Goal: Task Accomplishment & Management: Manage account settings

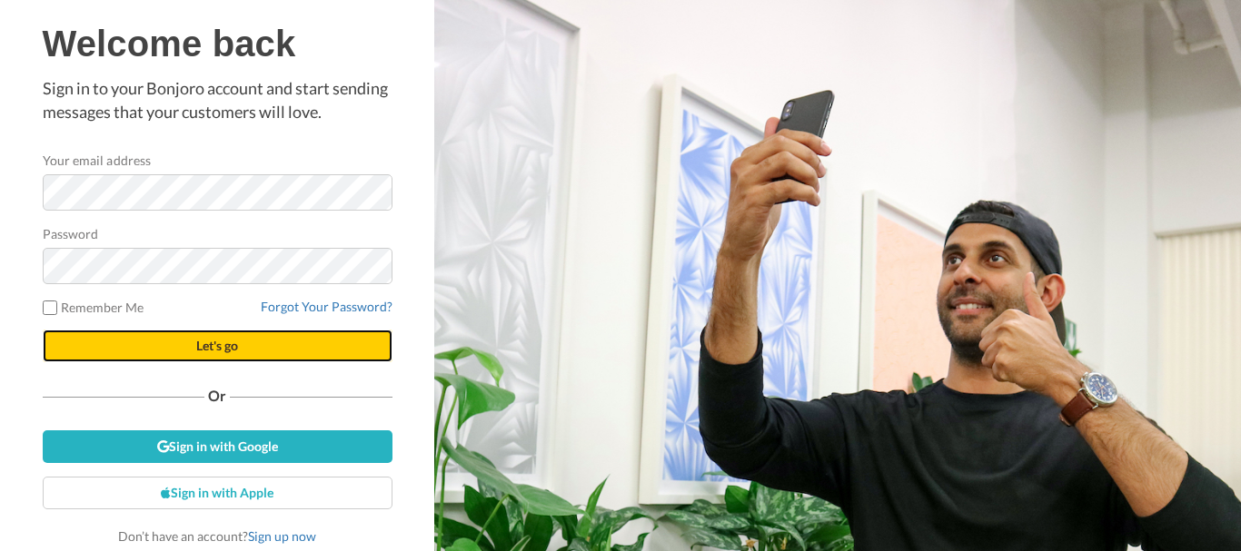
click at [247, 341] on button "Let's go" at bounding box center [218, 346] width 350 height 33
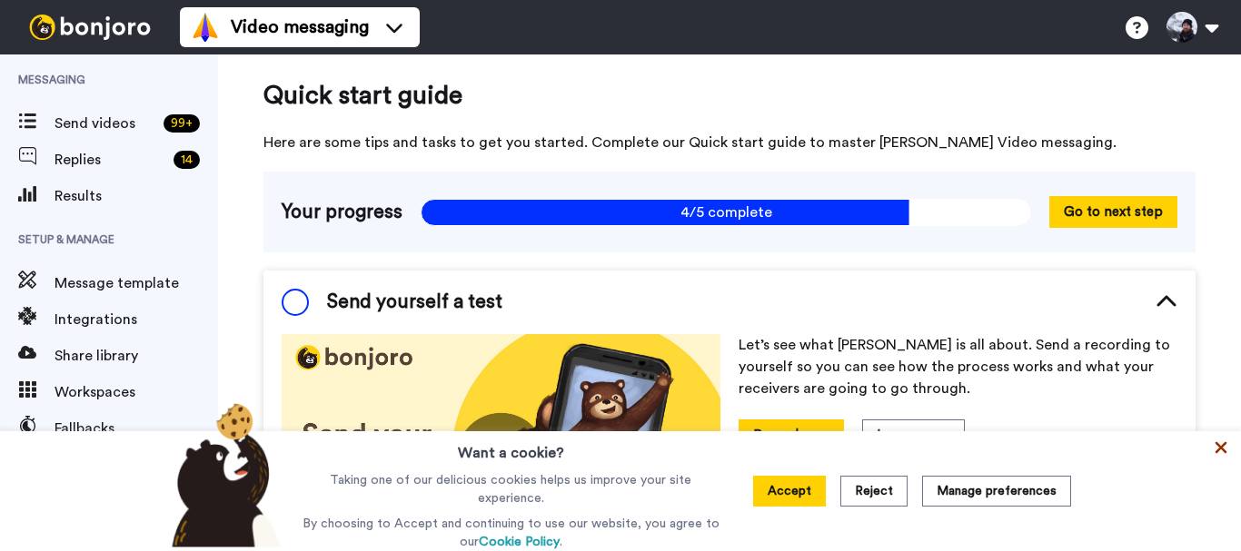
click at [1221, 451] on icon at bounding box center [1222, 448] width 12 height 12
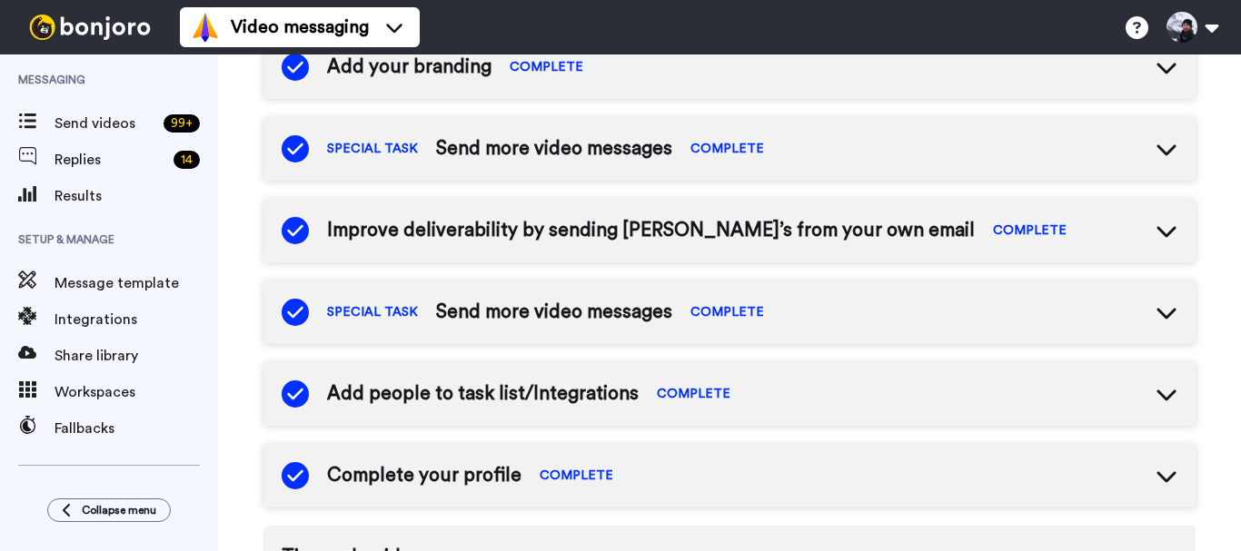
scroll to position [640, 0]
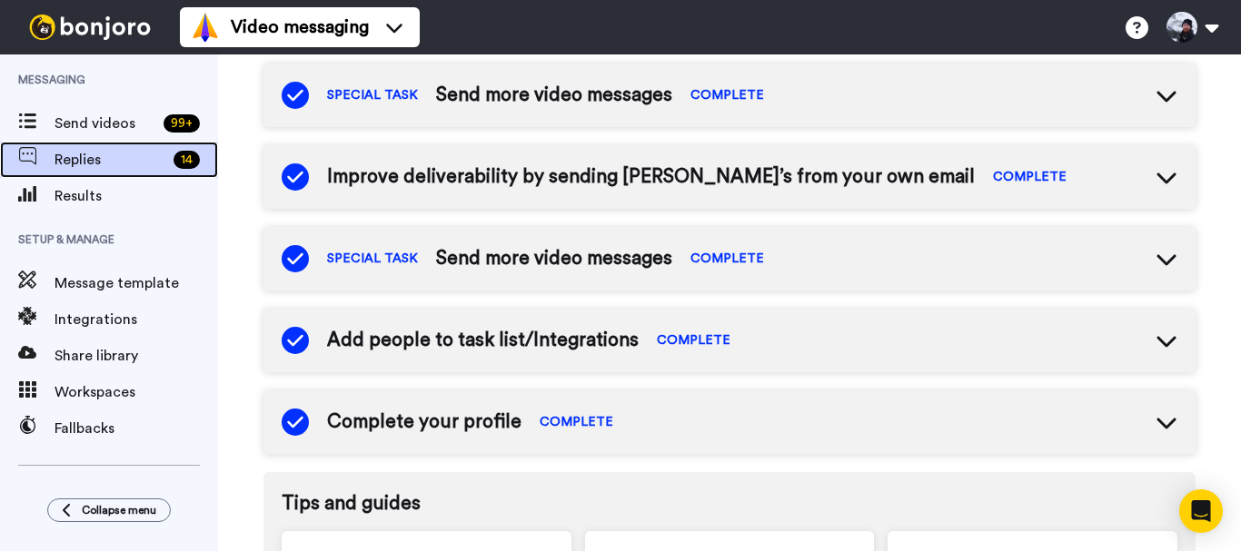
click at [115, 158] on span "Replies" at bounding box center [111, 160] width 112 height 22
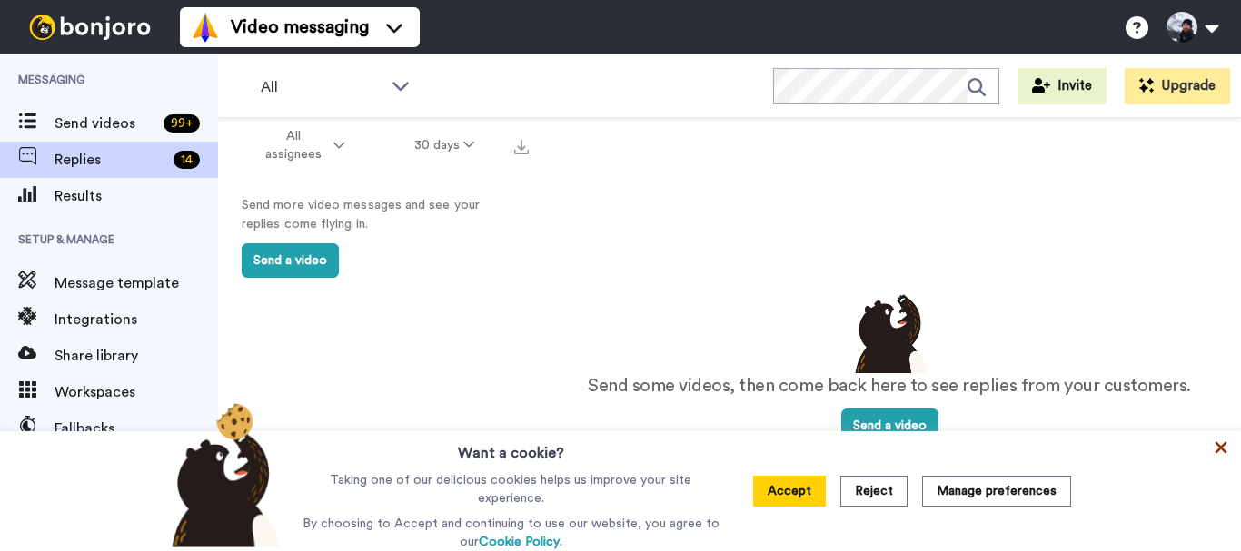
click at [1229, 453] on icon at bounding box center [1221, 448] width 18 height 18
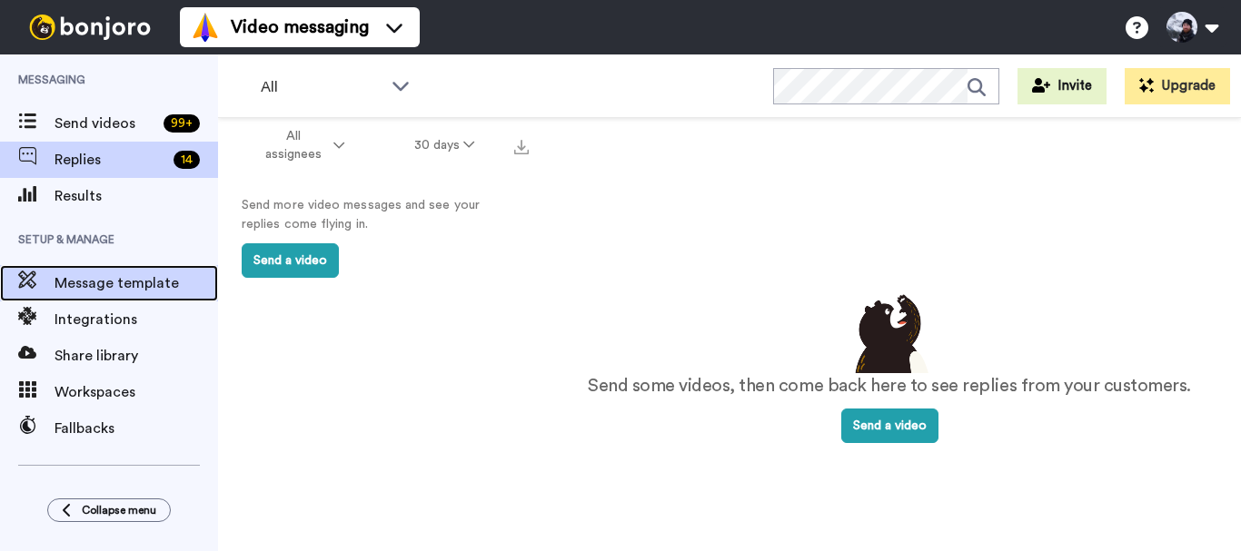
click at [135, 273] on span "Message template" at bounding box center [137, 284] width 164 height 22
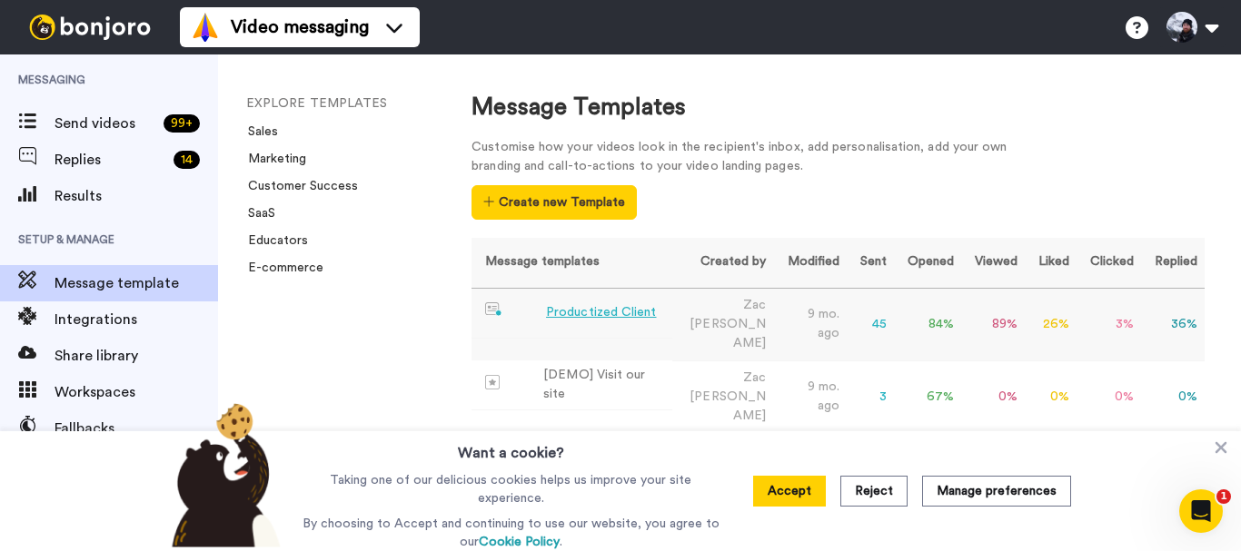
click at [620, 313] on div "Productized Client" at bounding box center [601, 312] width 110 height 19
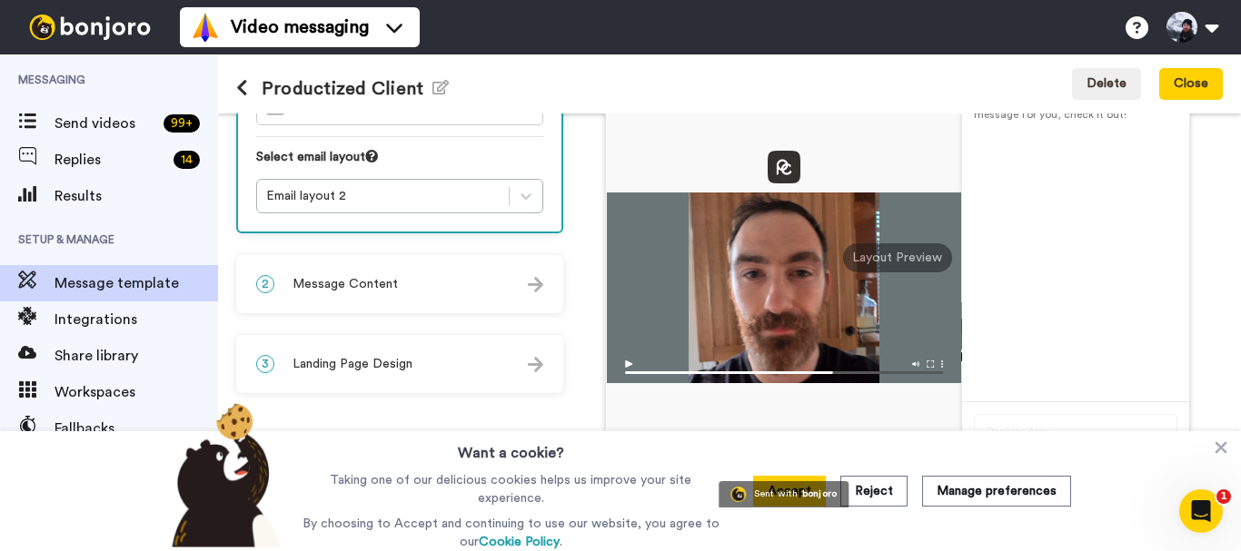
scroll to position [262, 0]
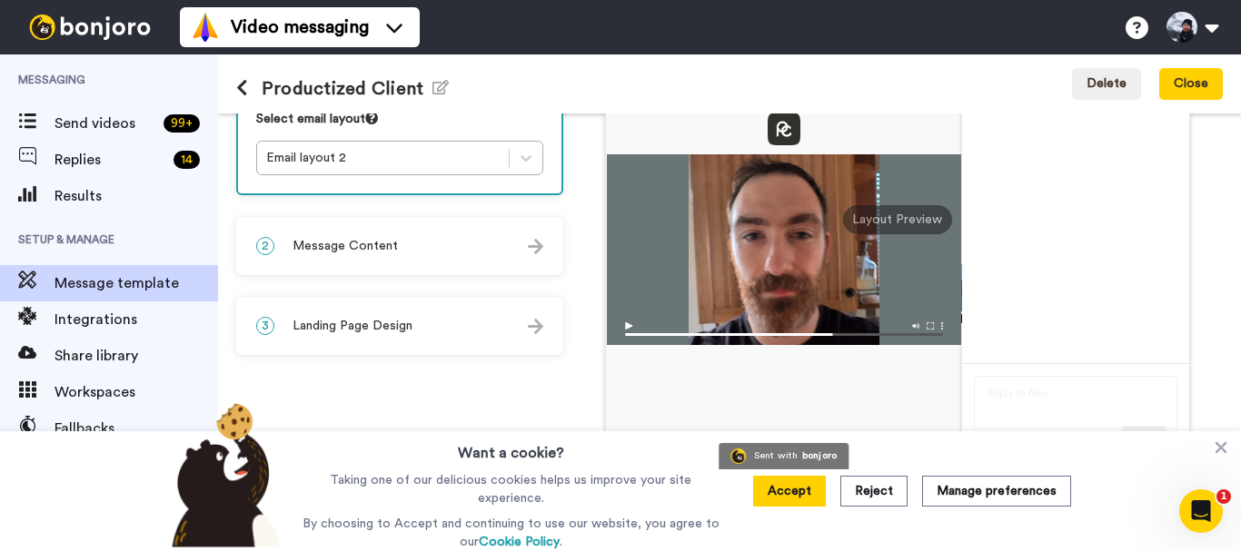
click at [629, 315] on img at bounding box center [784, 329] width 354 height 32
click at [627, 320] on img at bounding box center [784, 329] width 354 height 32
click at [415, 252] on div "2 Message Content" at bounding box center [399, 246] width 323 height 55
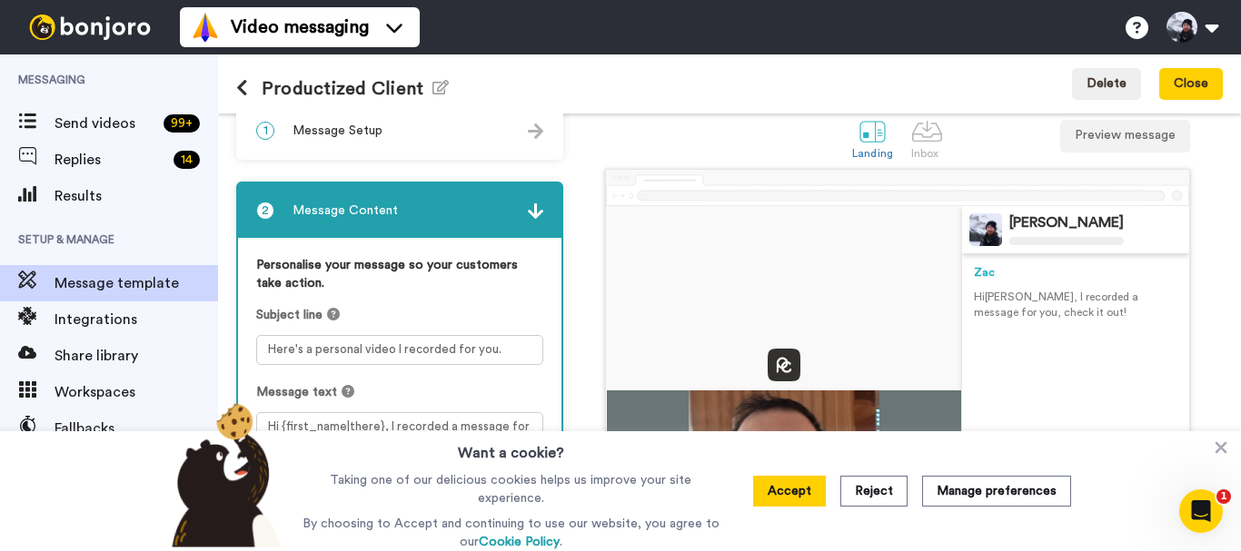
scroll to position [19, 0]
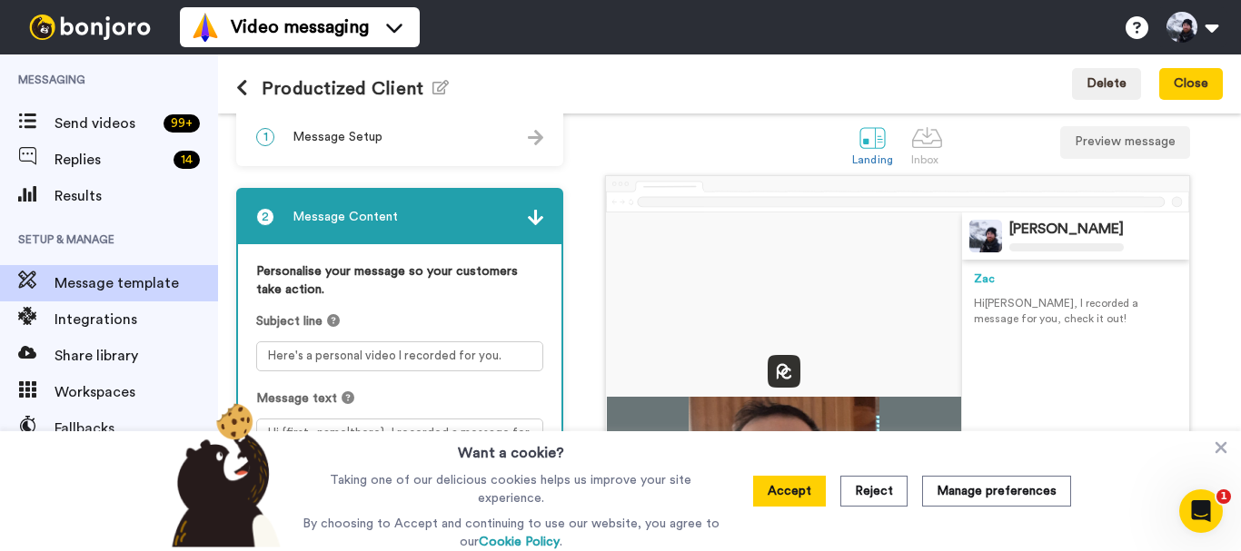
click at [538, 213] on img at bounding box center [535, 217] width 15 height 15
click at [531, 223] on img at bounding box center [535, 217] width 15 height 15
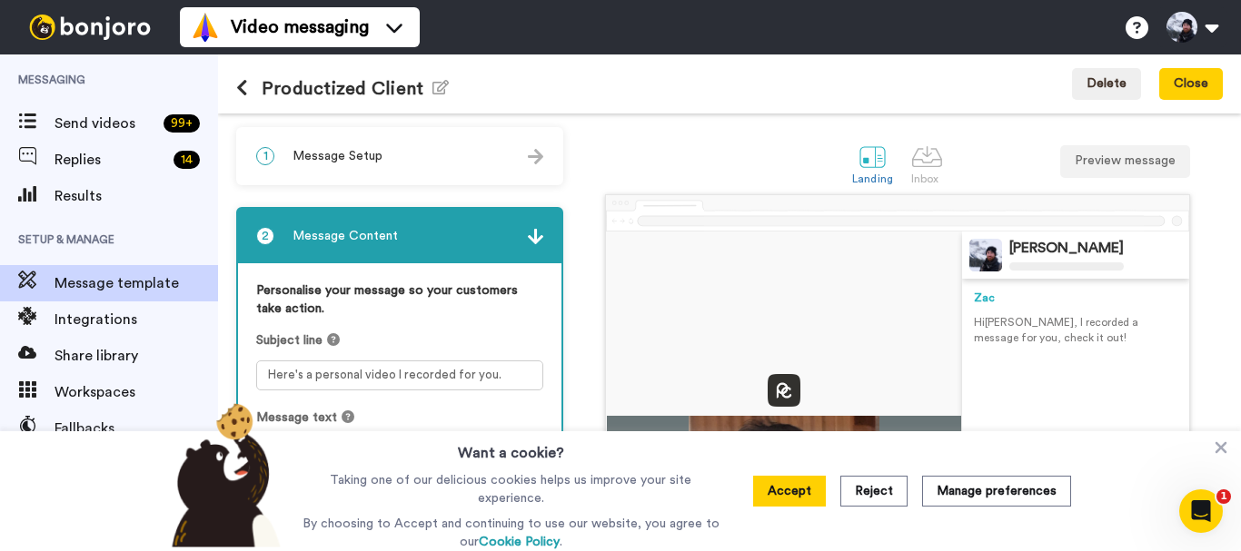
click at [396, 165] on div "1 Message Setup" at bounding box center [399, 156] width 323 height 55
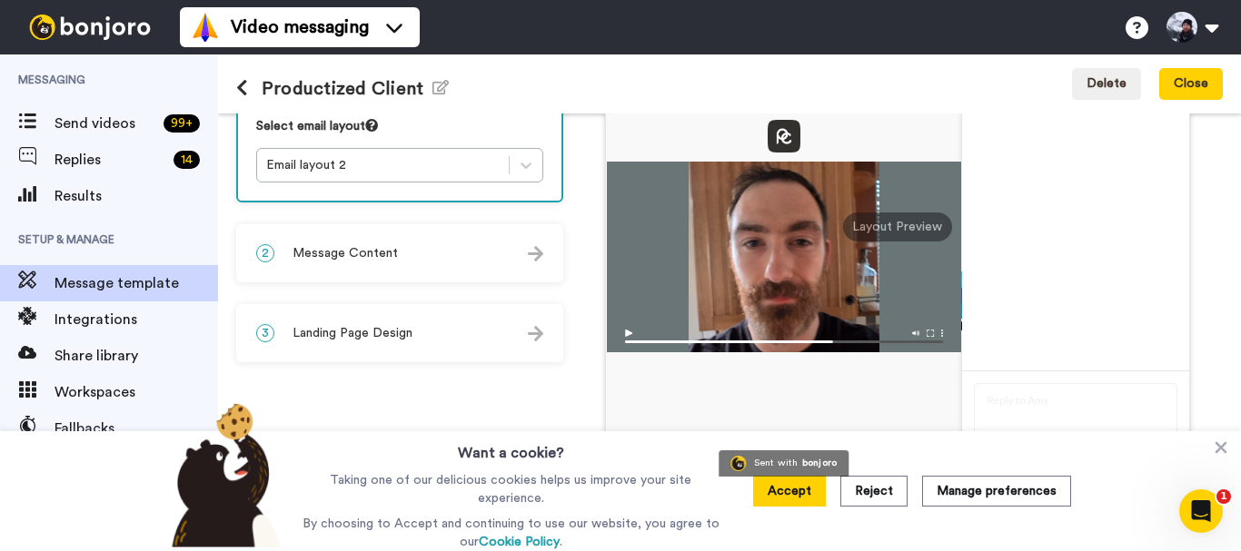
scroll to position [262, 0]
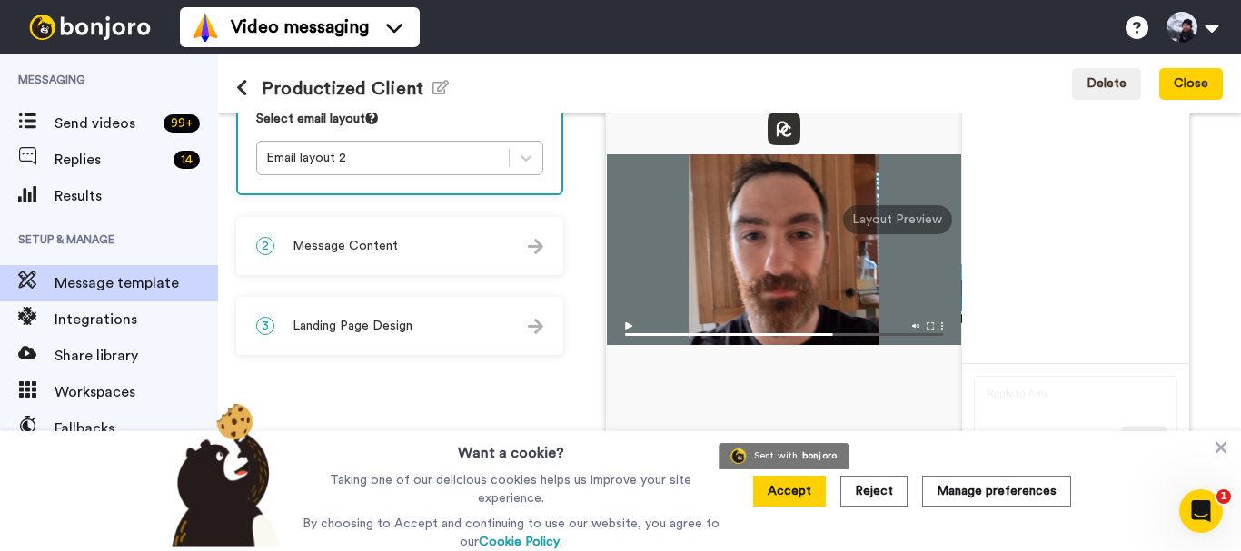
click at [414, 324] on div "3 Landing Page Design" at bounding box center [399, 326] width 323 height 55
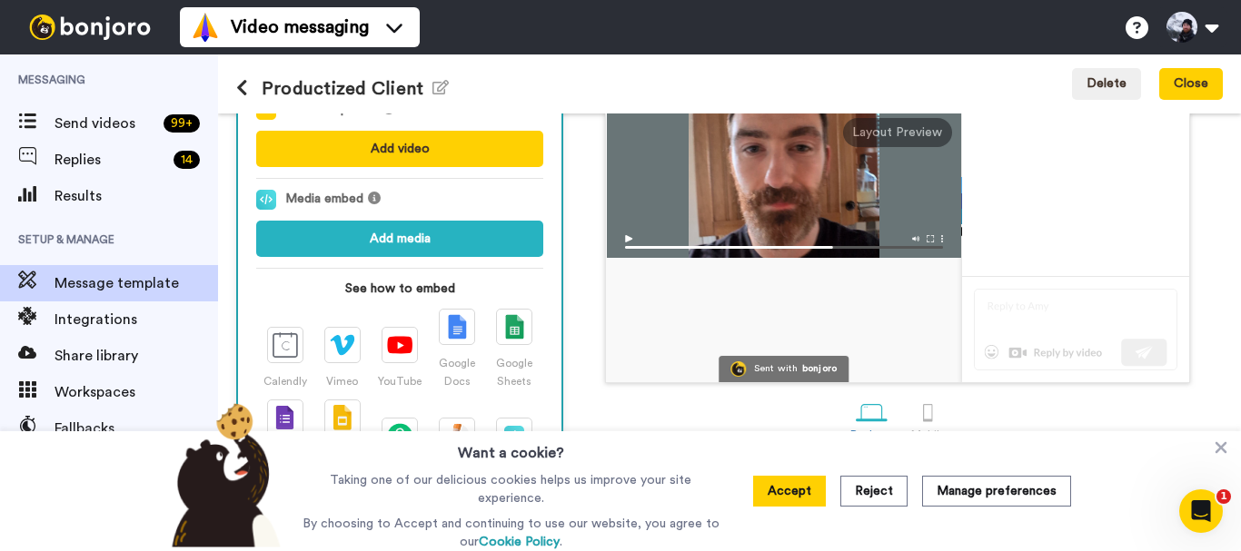
scroll to position [167, 0]
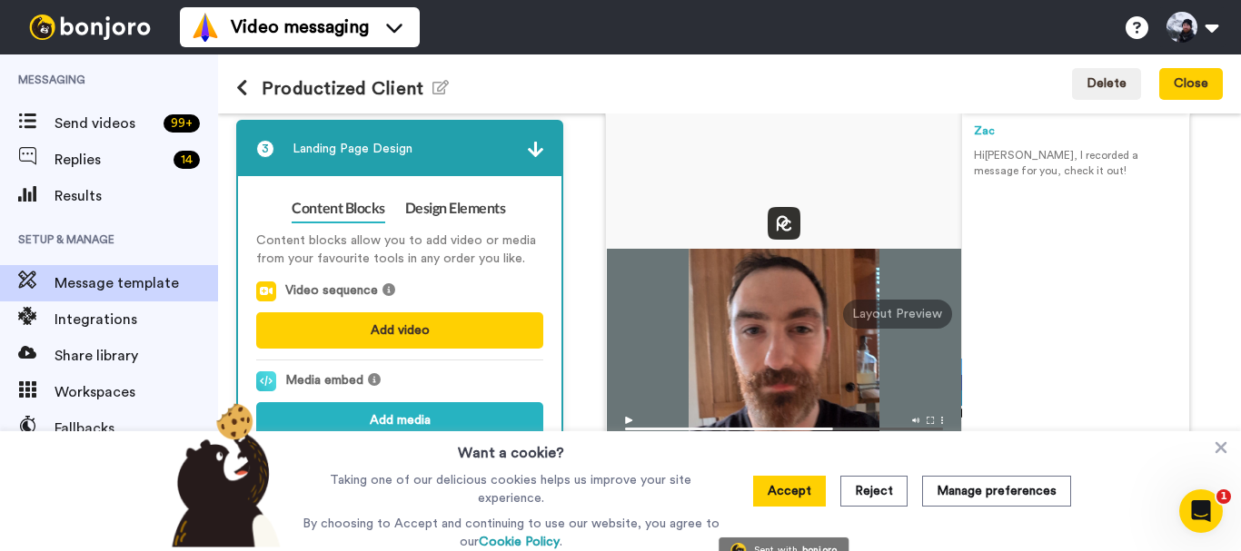
click at [625, 409] on img at bounding box center [784, 424] width 354 height 32
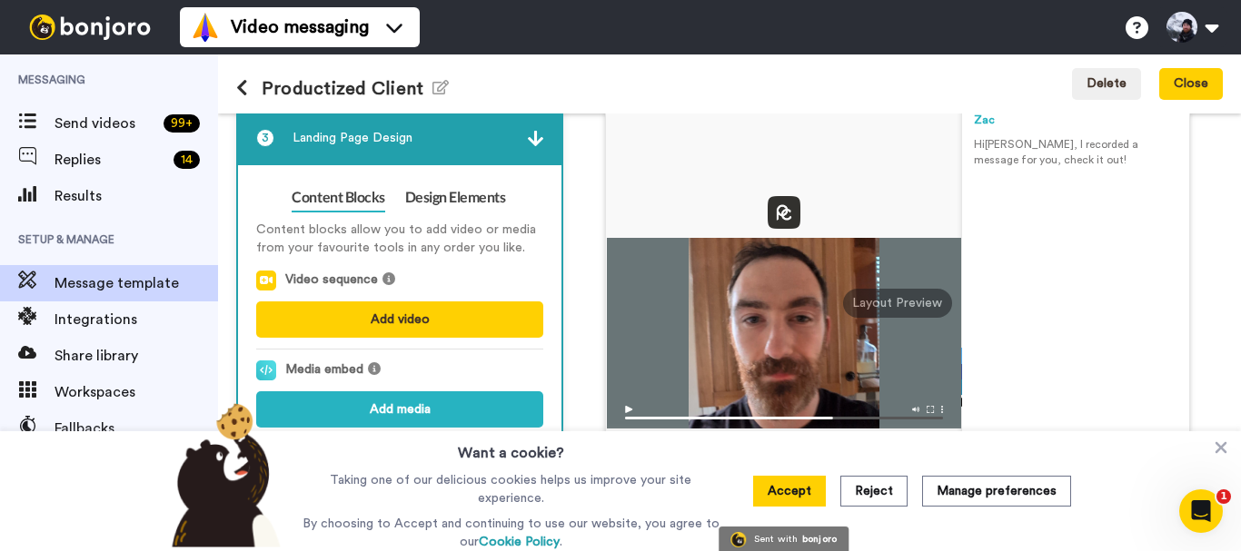
scroll to position [76, 0]
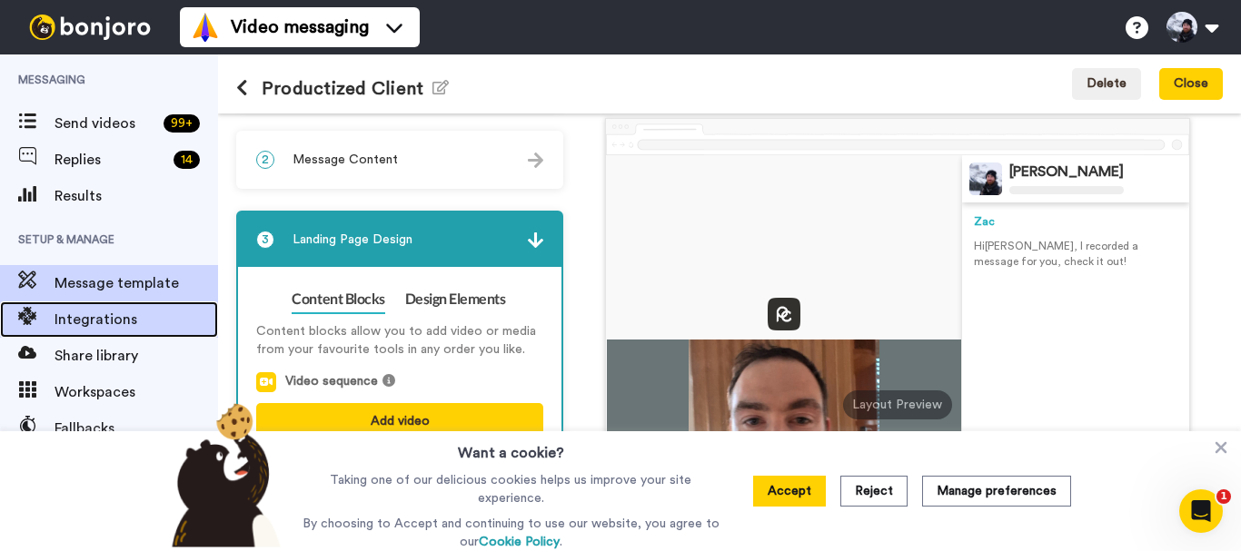
click at [119, 321] on span "Integrations" at bounding box center [137, 320] width 164 height 22
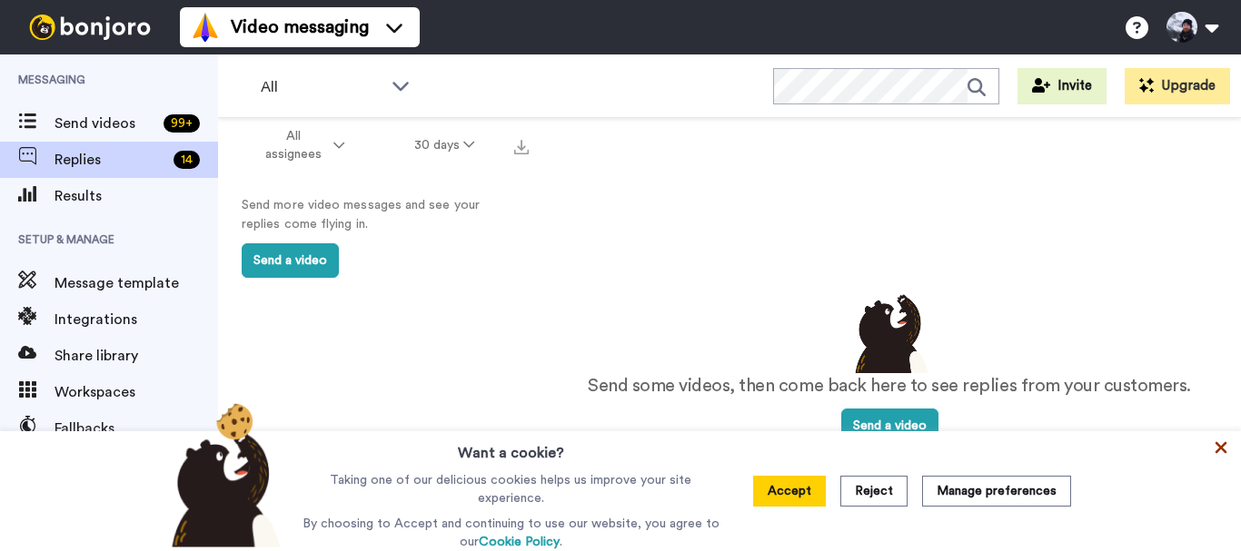
click at [1222, 450] on icon at bounding box center [1222, 448] width 12 height 12
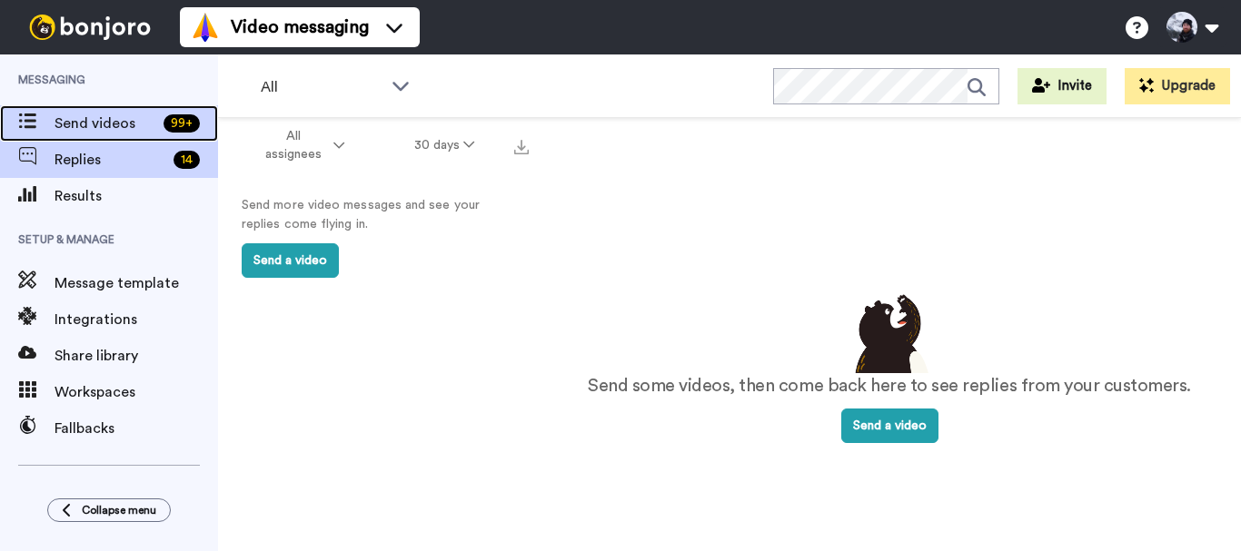
click at [145, 125] on span "Send videos" at bounding box center [106, 124] width 102 height 22
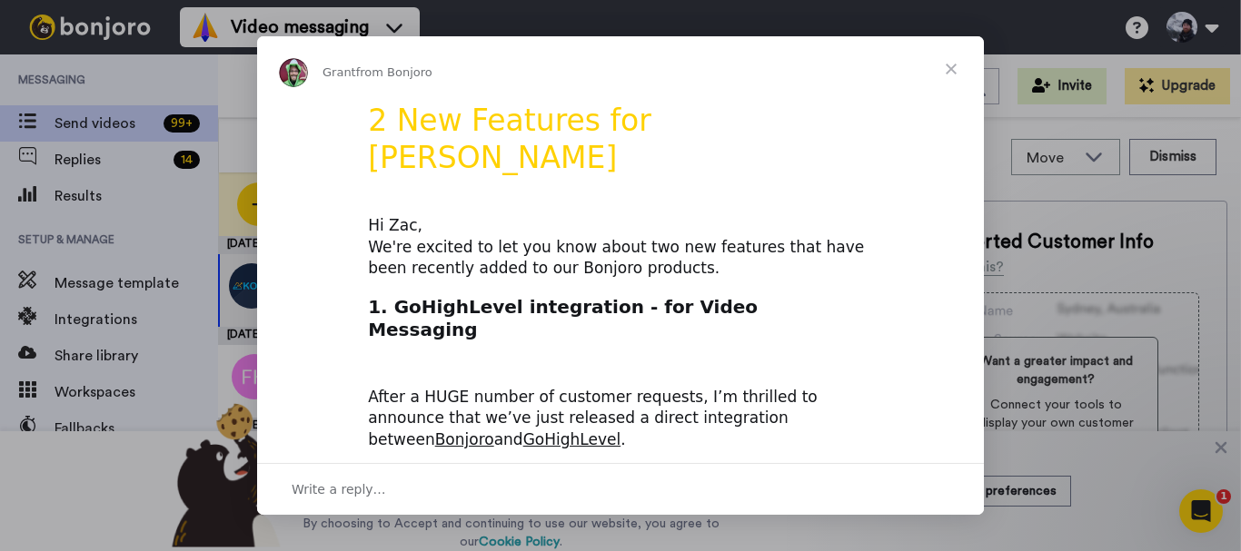
click at [957, 70] on span "Close" at bounding box center [950, 68] width 65 height 65
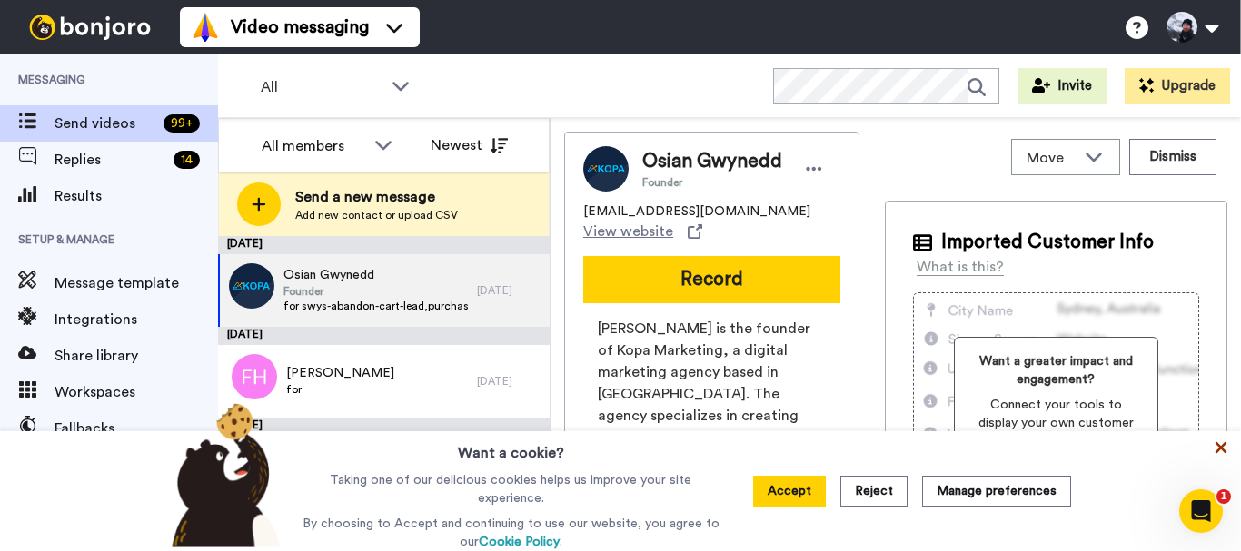
click at [1222, 450] on icon at bounding box center [1222, 448] width 12 height 12
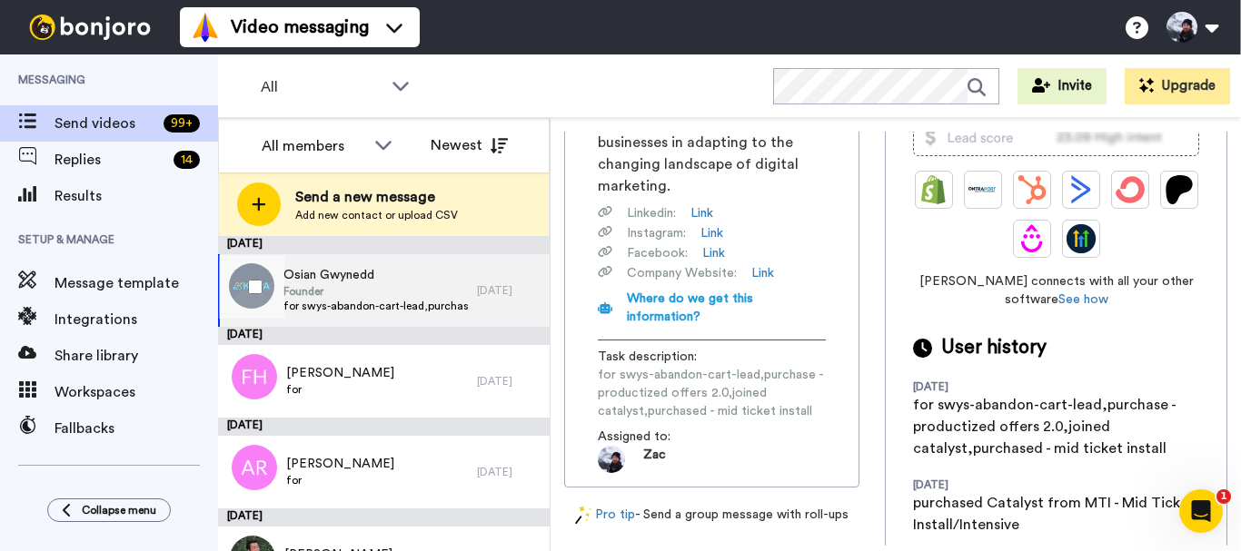
click at [412, 295] on span "Founder" at bounding box center [375, 291] width 184 height 15
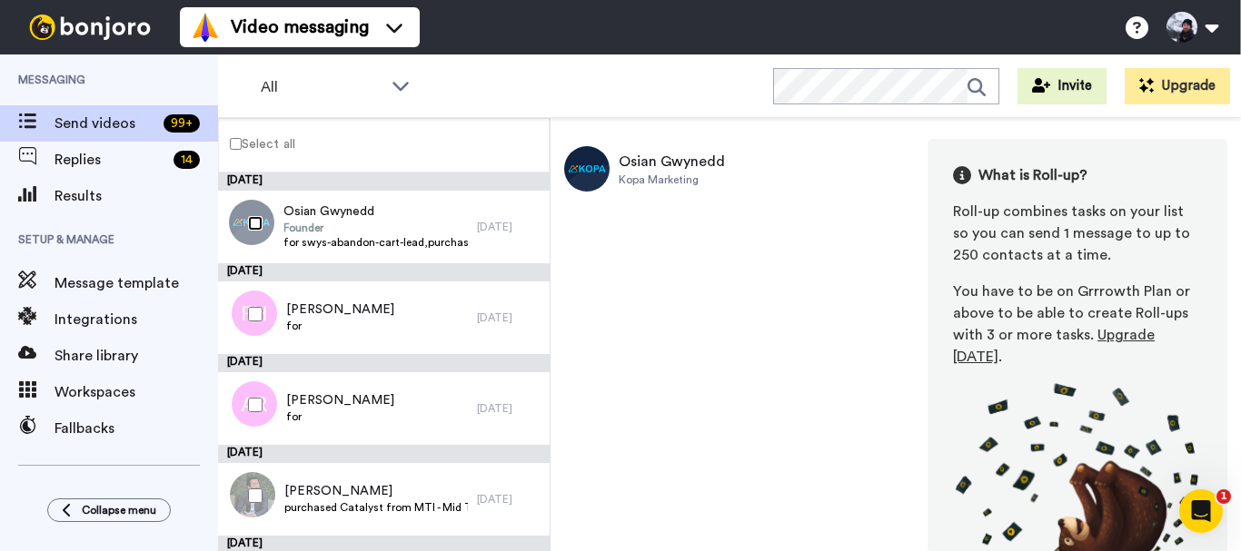
scroll to position [114, 0]
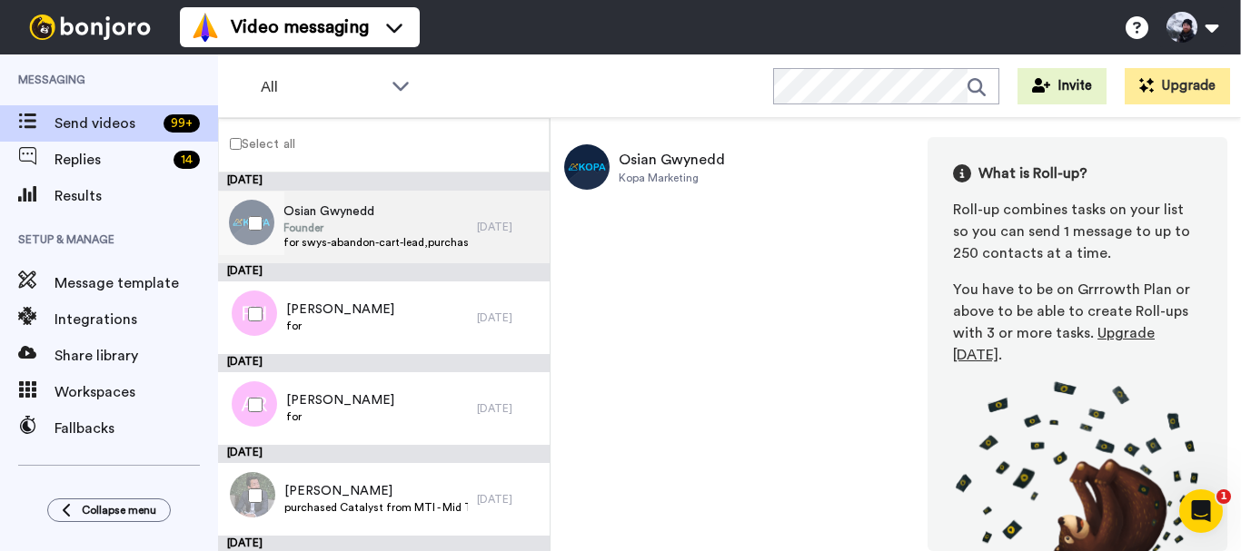
click at [455, 243] on div "Osian Gwynedd Founder for swys-abandon-cart-lead,purchase - productized offers …" at bounding box center [347, 227] width 259 height 73
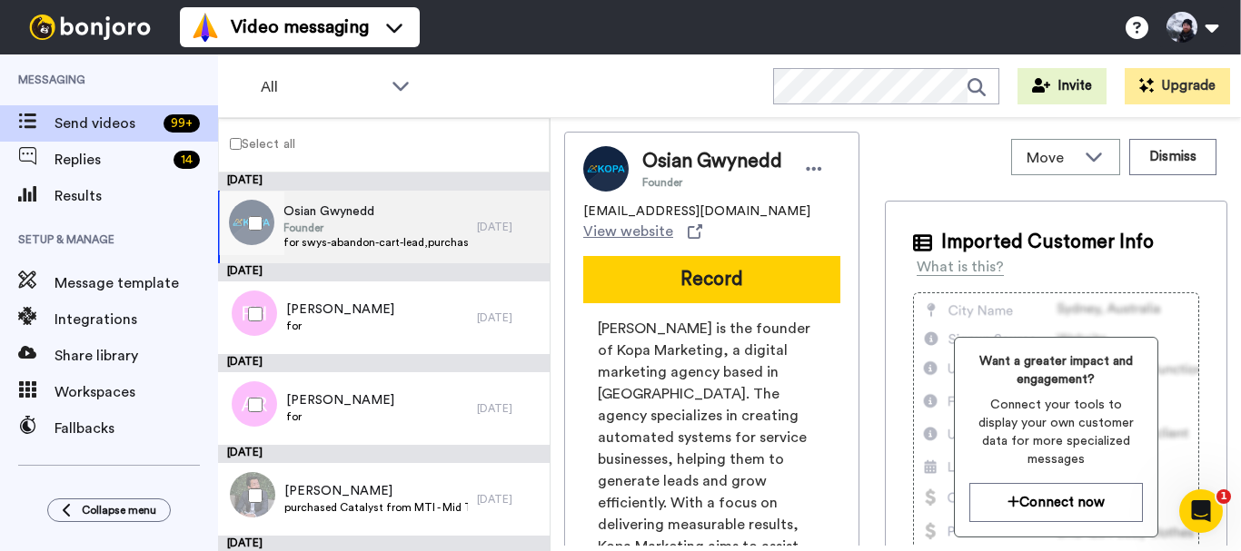
click at [501, 226] on div "8 days ago" at bounding box center [509, 227] width 64 height 15
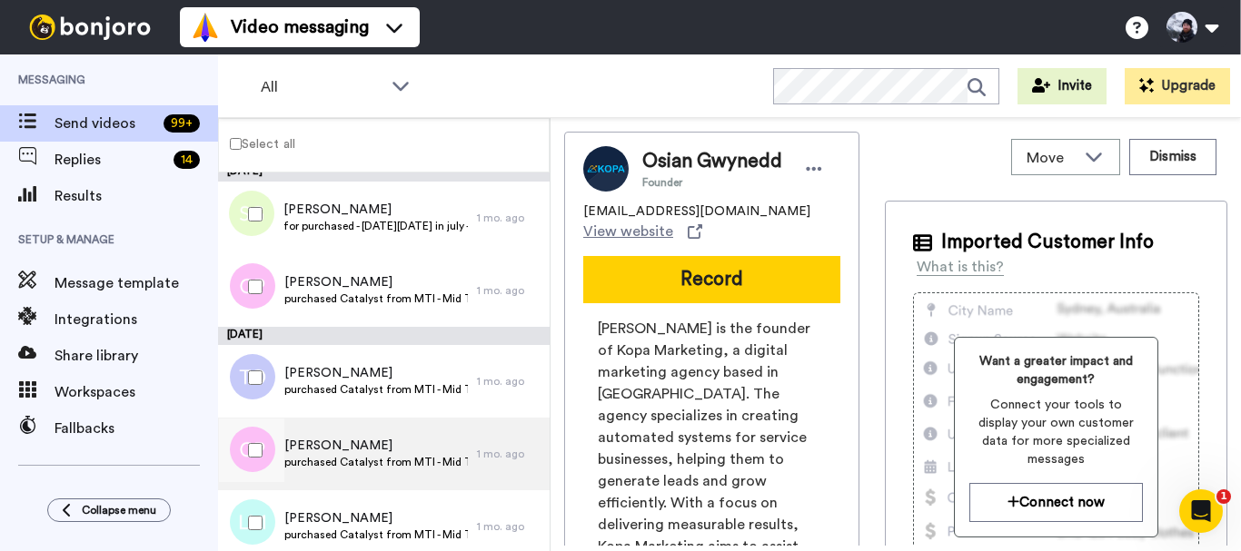
scroll to position [636, 0]
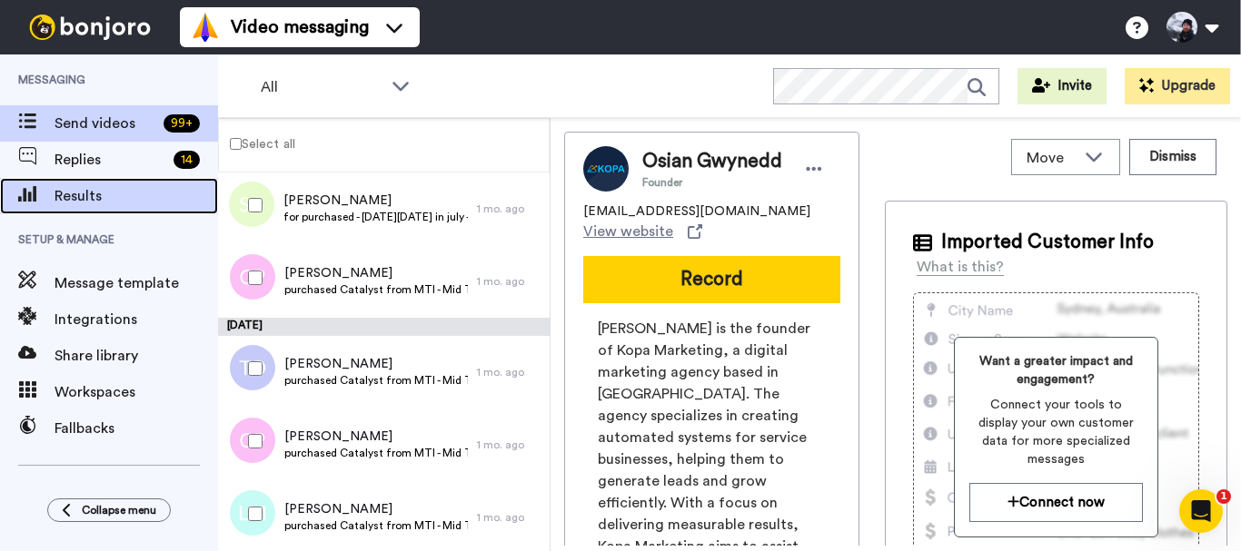
click at [134, 190] on span "Results" at bounding box center [137, 196] width 164 height 22
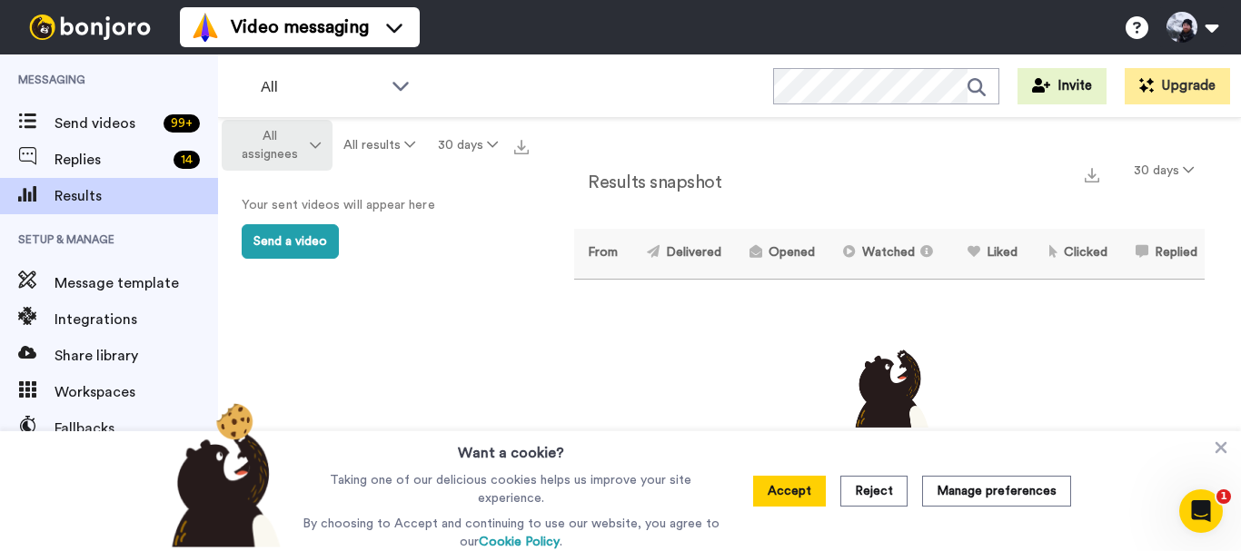
click at [310, 149] on icon at bounding box center [315, 145] width 11 height 13
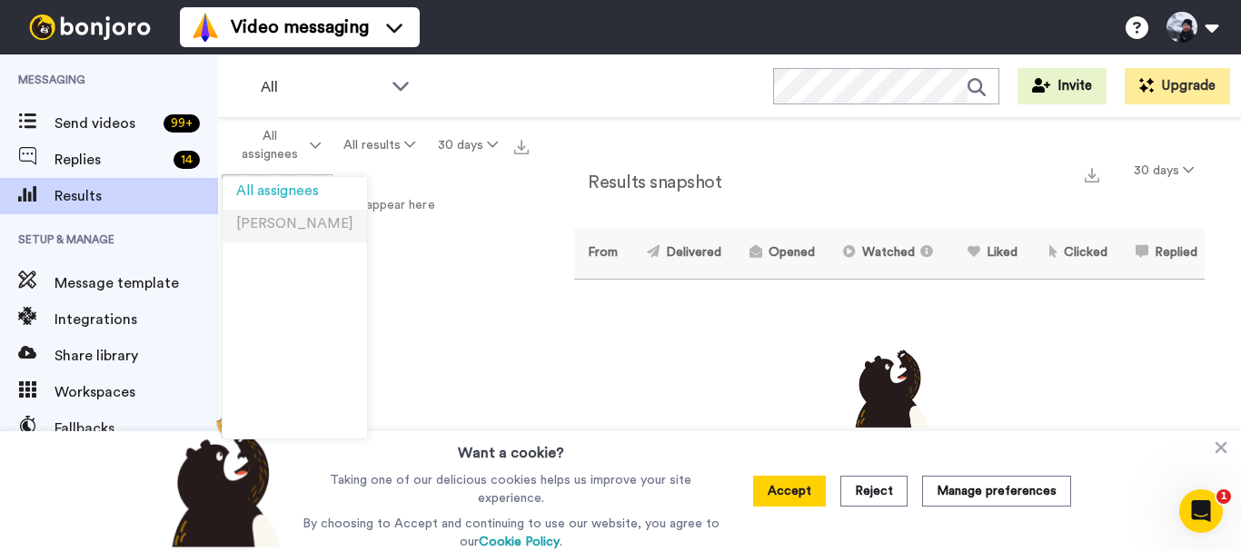
click at [284, 214] on li "[PERSON_NAME]" at bounding box center [295, 226] width 144 height 33
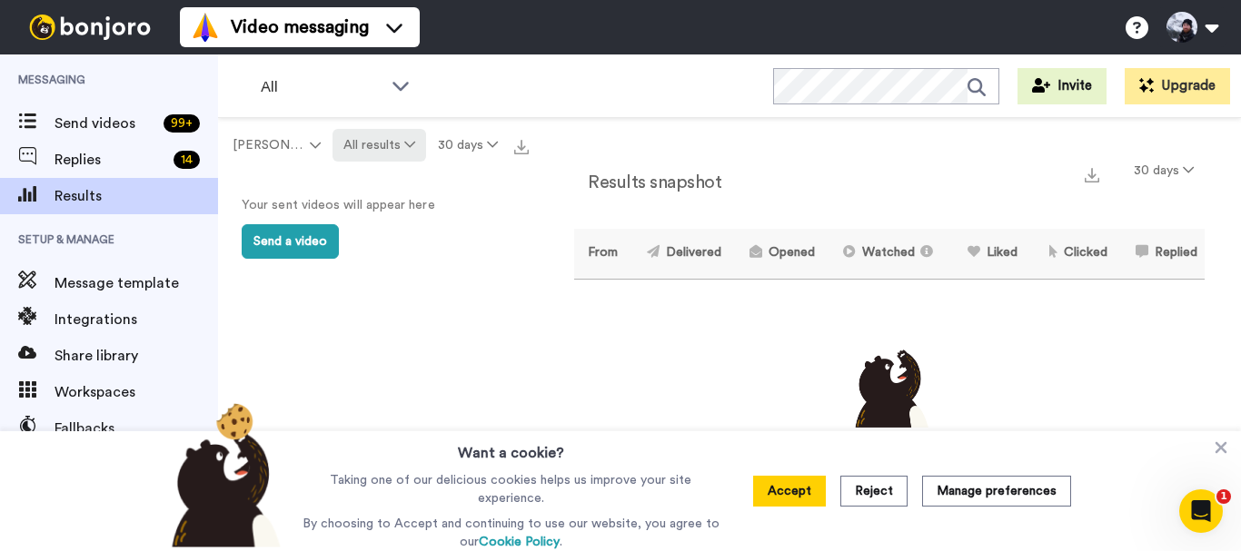
click at [396, 155] on button "All results" at bounding box center [379, 145] width 94 height 33
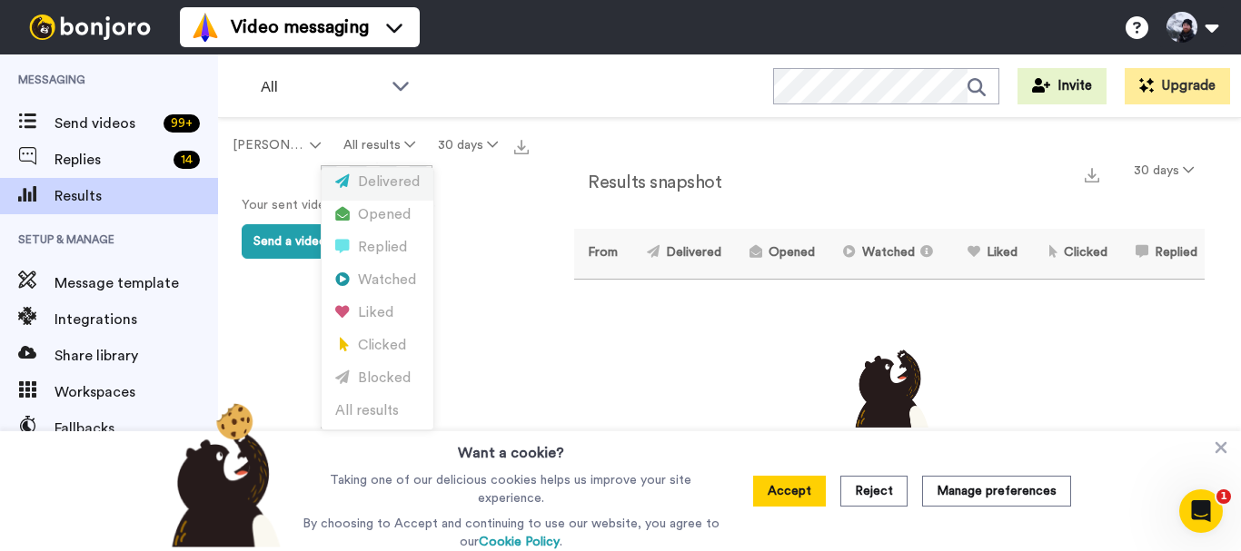
click at [390, 187] on div "Delivered" at bounding box center [377, 183] width 84 height 20
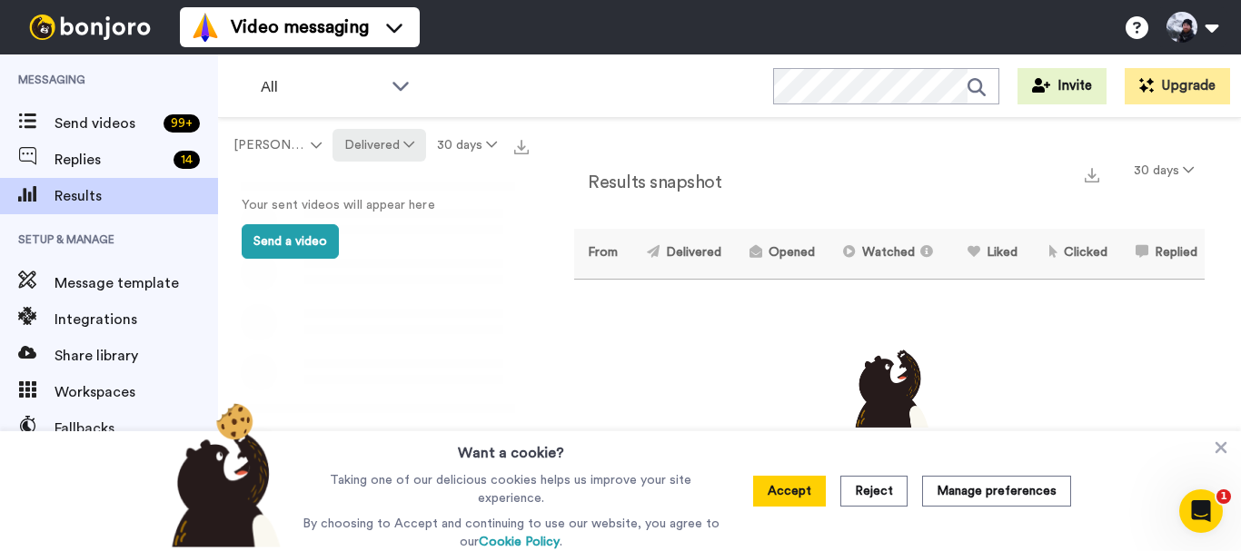
click at [397, 148] on button "Delivered" at bounding box center [378, 145] width 93 height 33
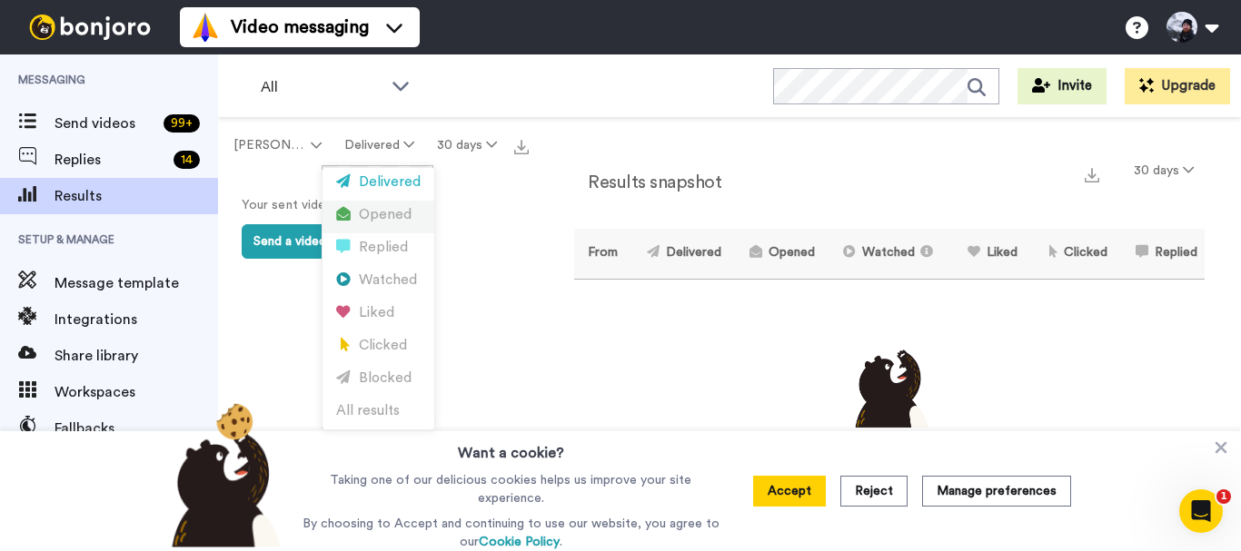
click at [374, 213] on div "Opened" at bounding box center [378, 215] width 84 height 20
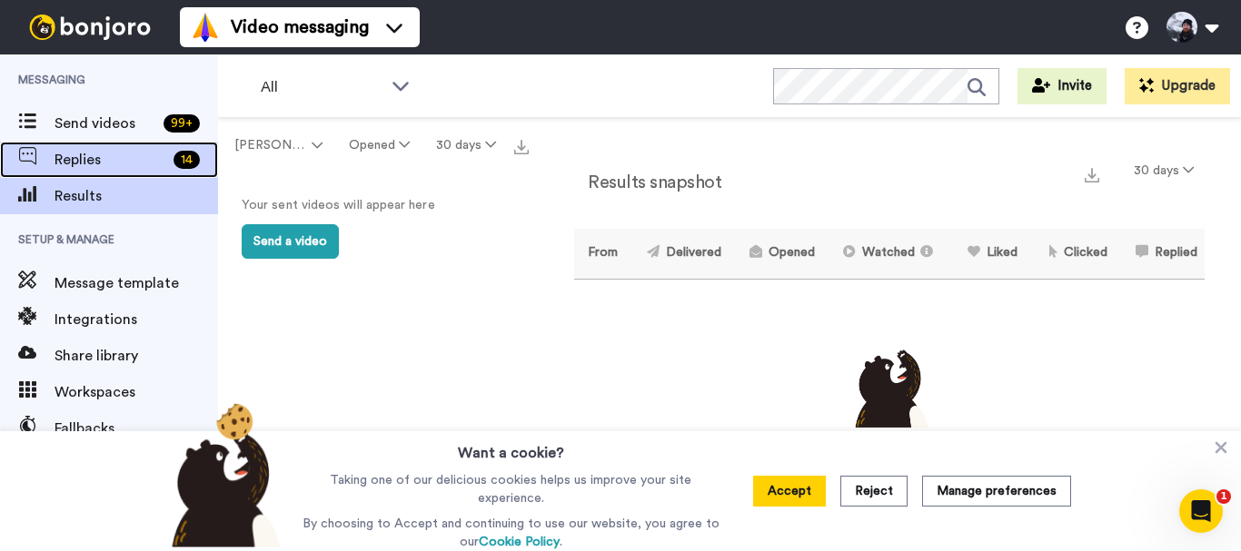
click at [133, 164] on span "Replies" at bounding box center [111, 160] width 112 height 22
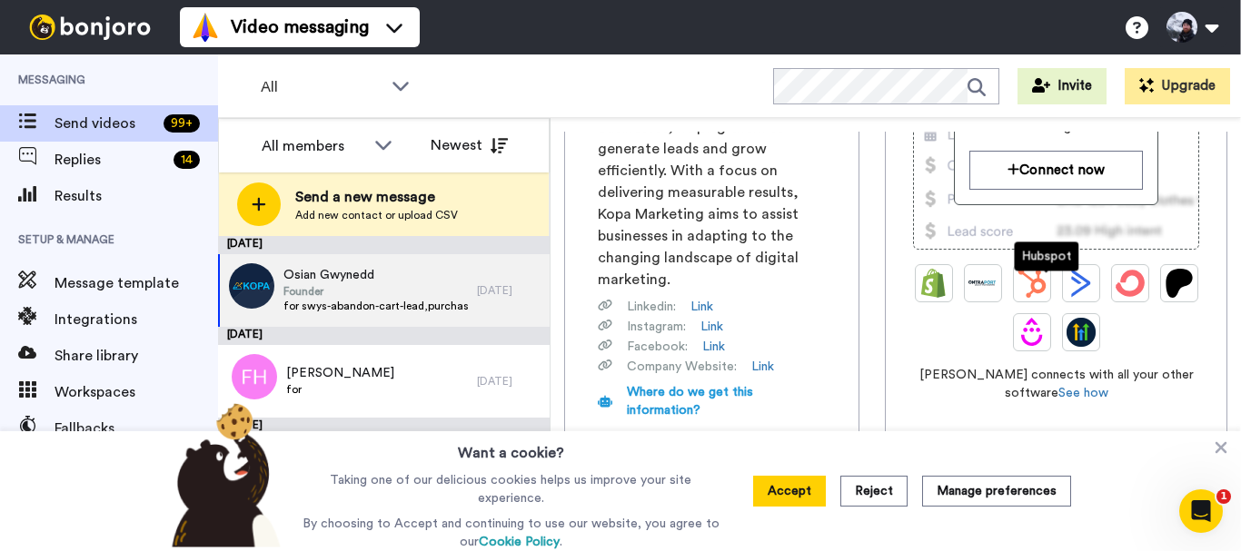
scroll to position [363, 0]
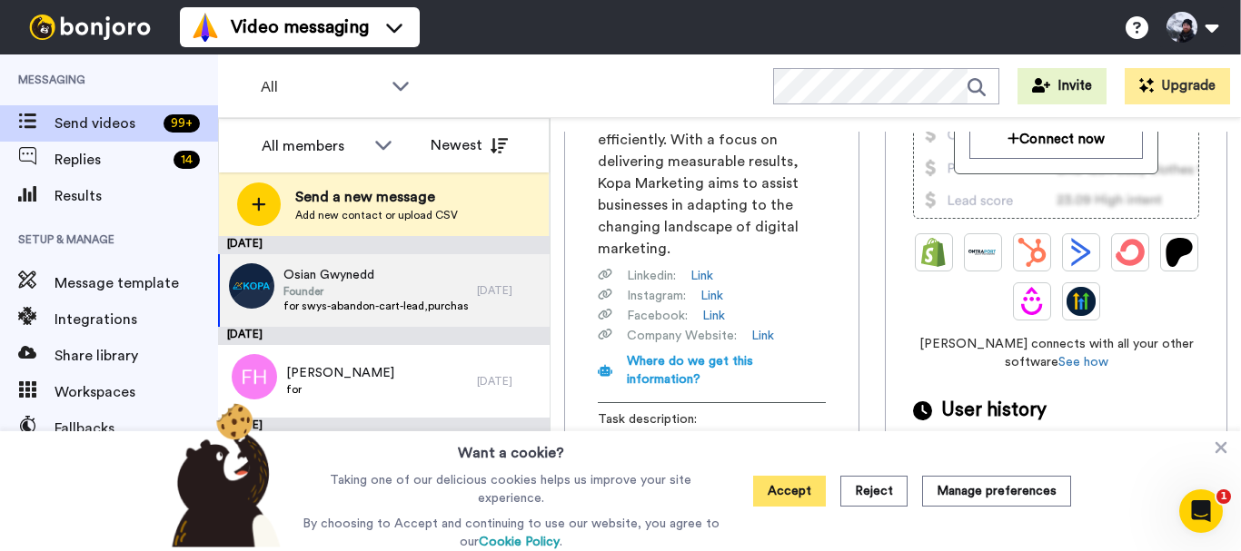
click at [809, 484] on button "Accept" at bounding box center [789, 491] width 73 height 31
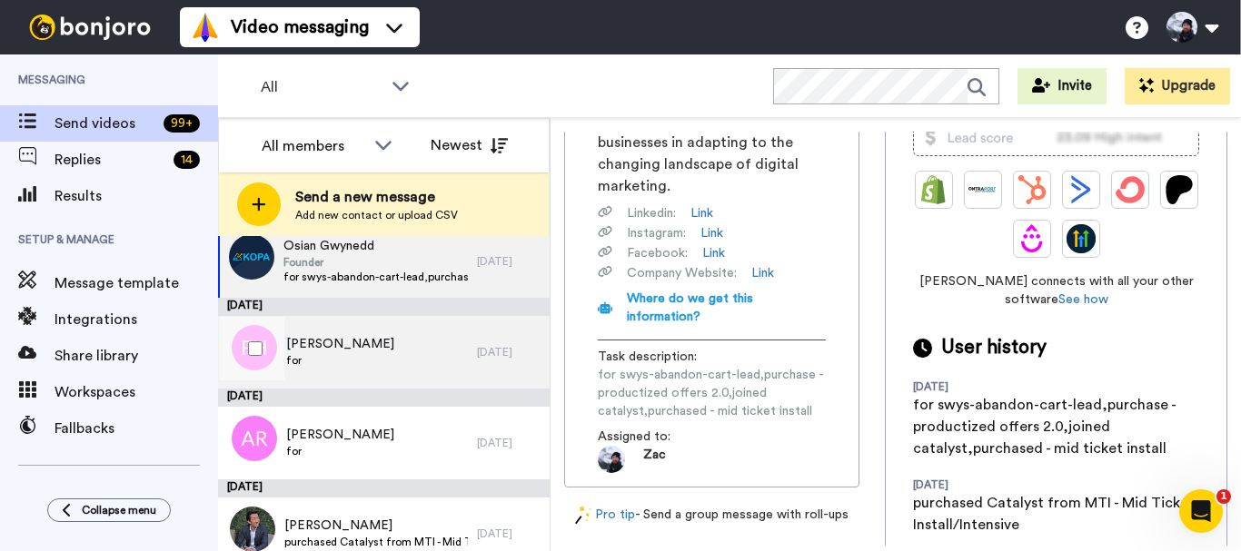
scroll to position [0, 0]
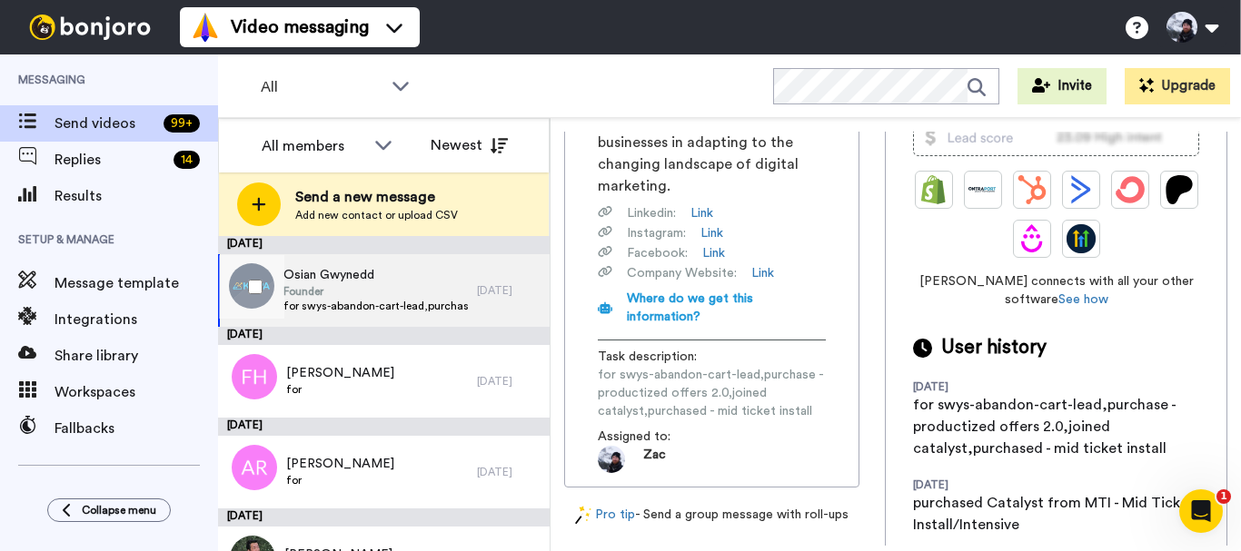
click at [493, 291] on div "8 days ago" at bounding box center [509, 290] width 64 height 15
click at [445, 295] on span "Founder" at bounding box center [375, 291] width 184 height 15
click at [327, 276] on span "Osian Gwynedd" at bounding box center [375, 275] width 184 height 18
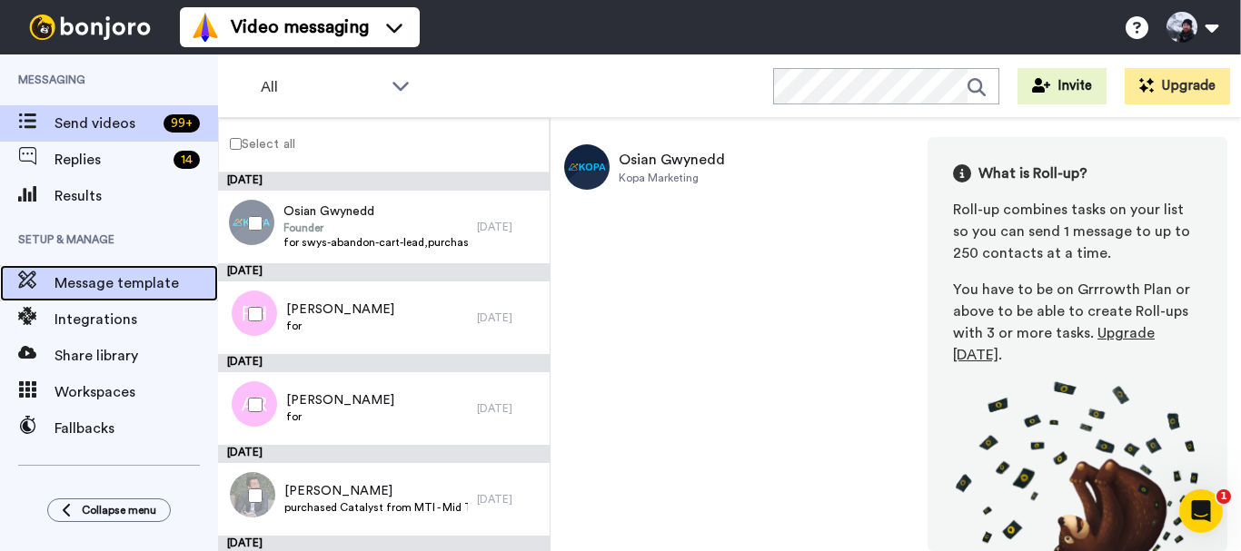
click at [128, 278] on span "Message template" at bounding box center [137, 284] width 164 height 22
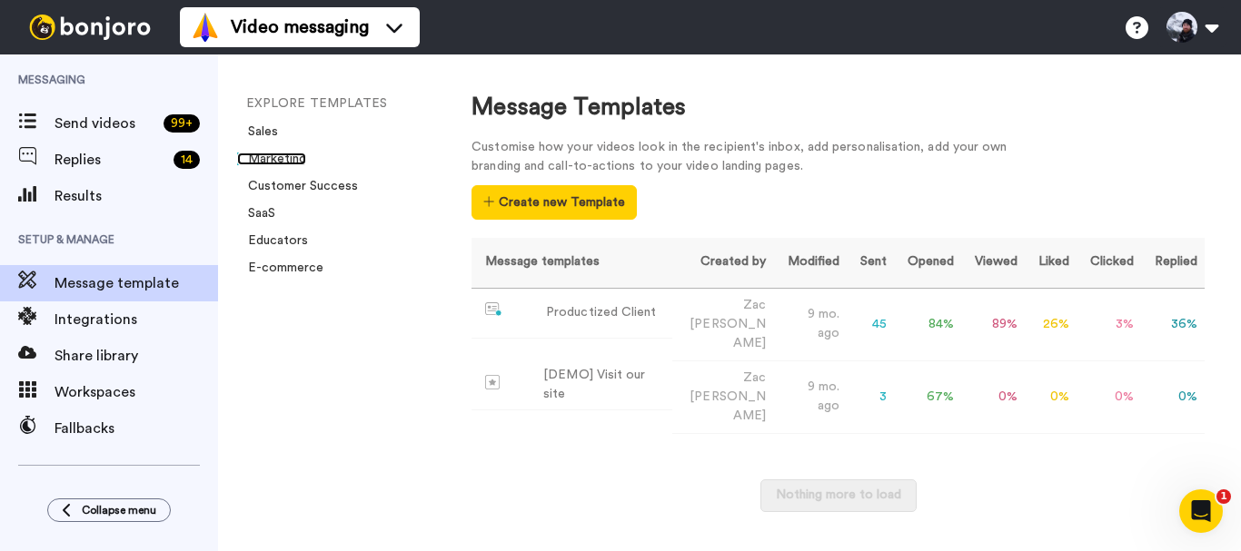
click at [293, 153] on link "Marketing" at bounding box center [271, 159] width 69 height 13
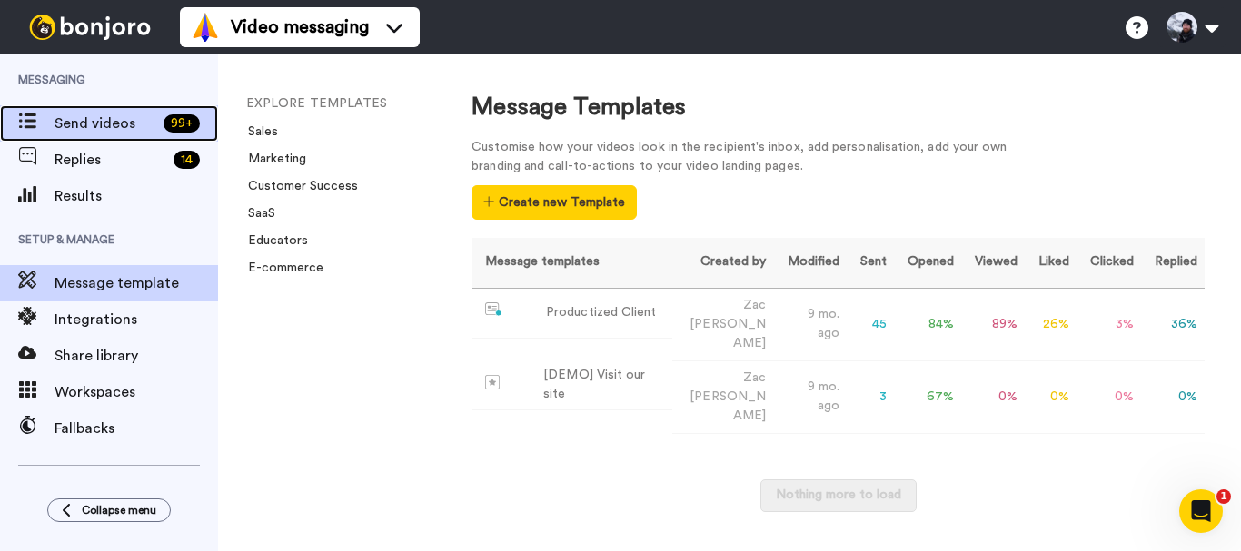
click at [25, 123] on icon at bounding box center [27, 121] width 18 height 15
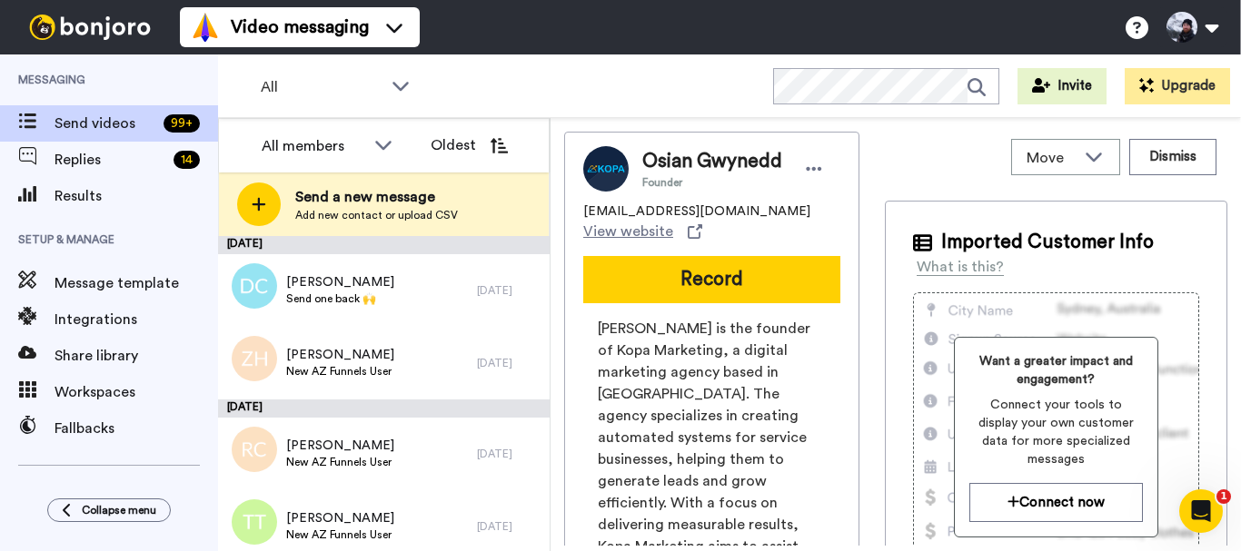
click at [474, 158] on button "Oldest" at bounding box center [469, 145] width 104 height 36
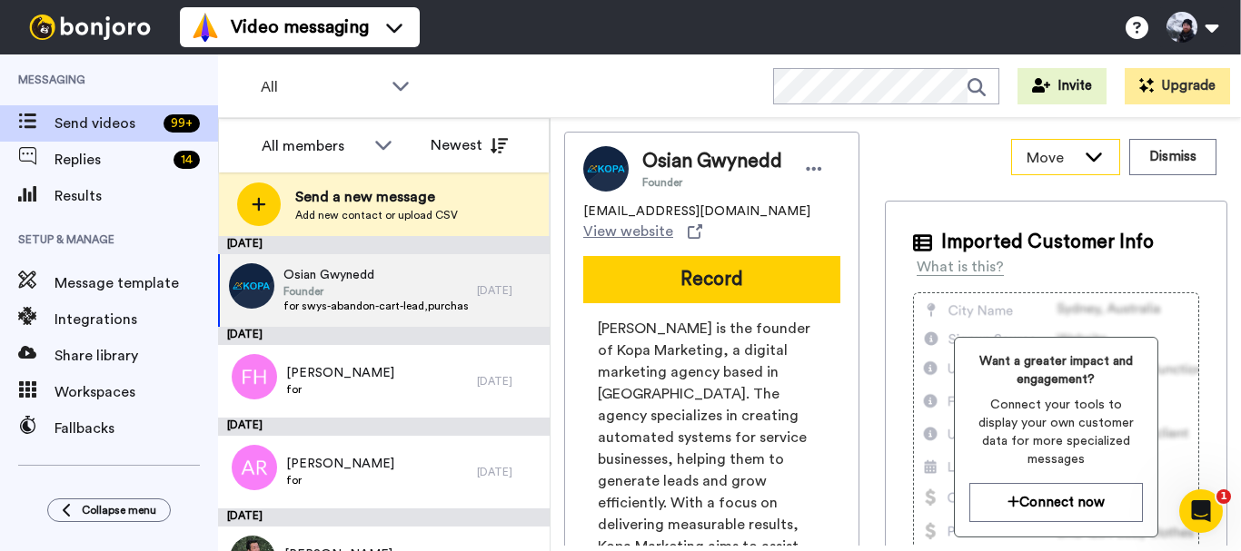
click at [1041, 165] on span "Move" at bounding box center [1051, 158] width 49 height 22
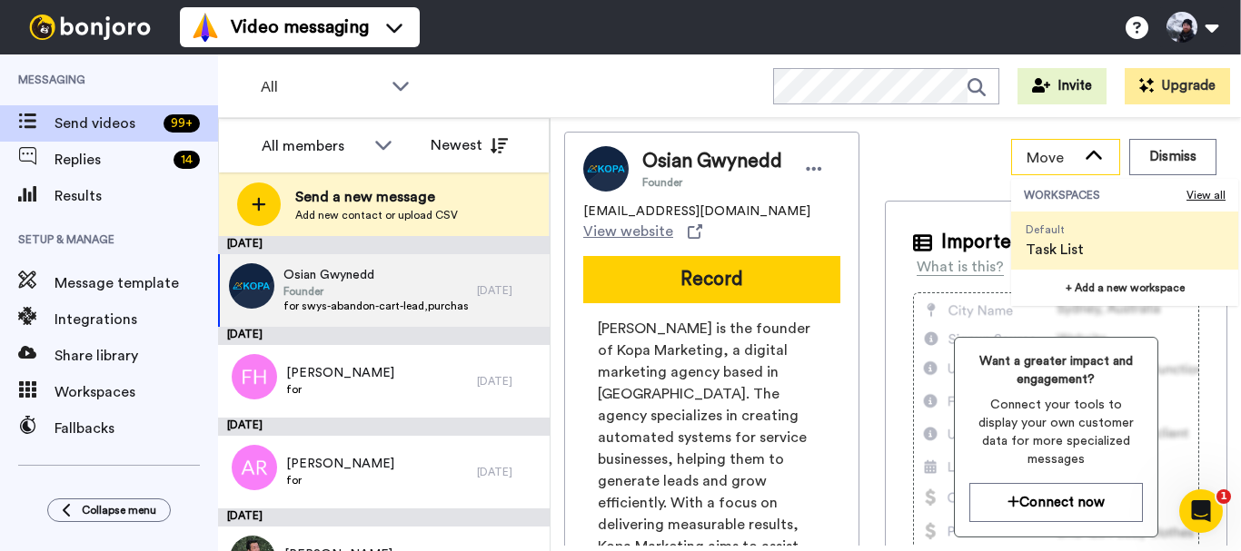
click at [1041, 165] on span "Move" at bounding box center [1051, 158] width 49 height 22
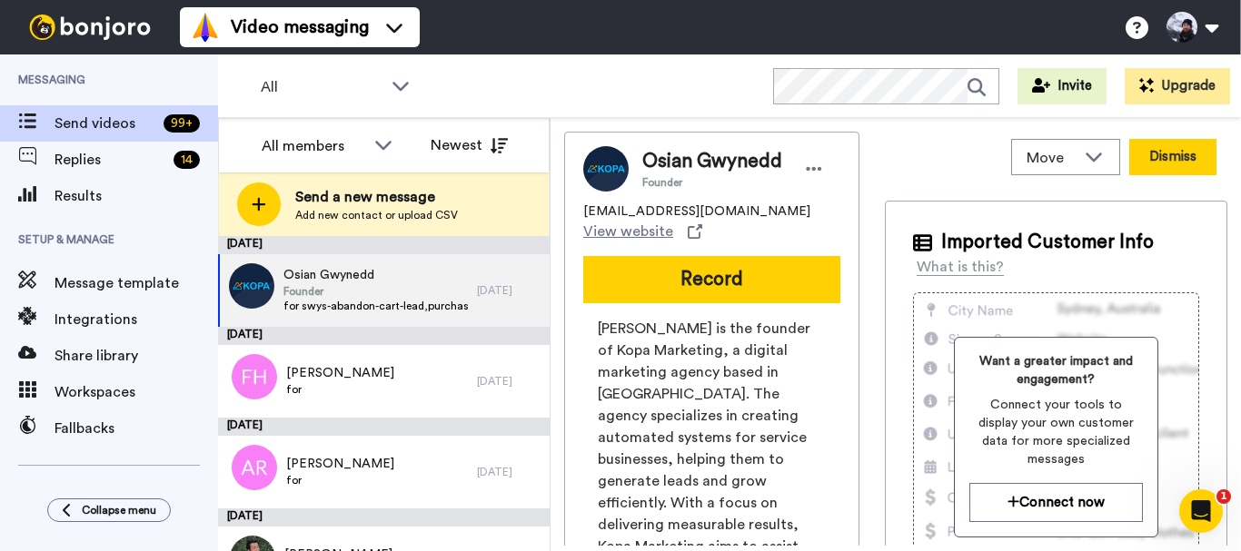
click at [1142, 157] on button "Dismiss" at bounding box center [1172, 157] width 87 height 36
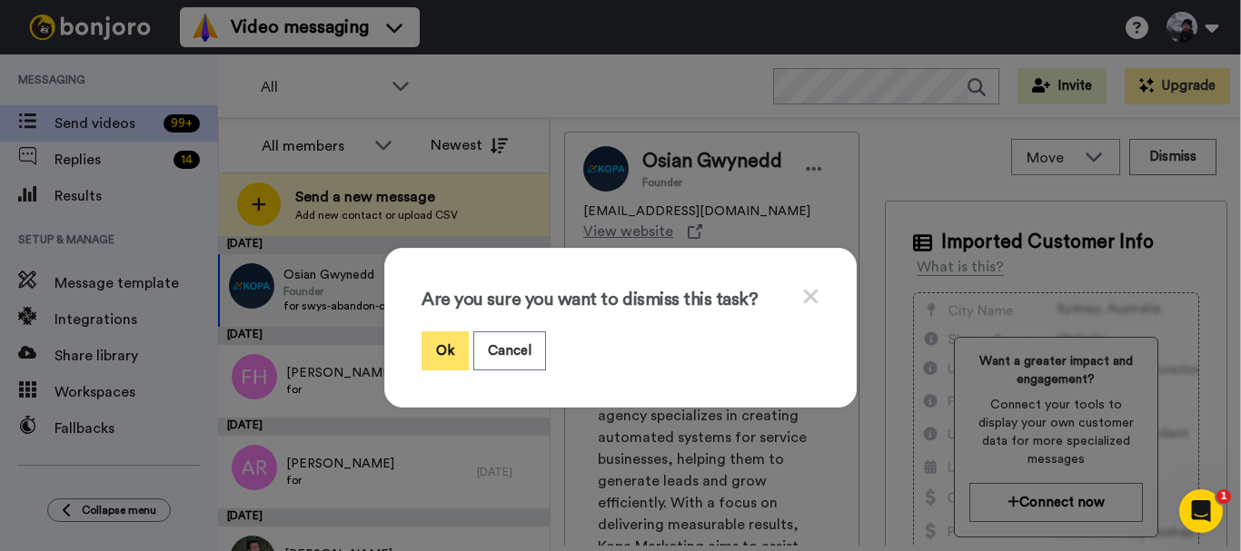
click at [452, 353] on button "Ok" at bounding box center [445, 351] width 47 height 39
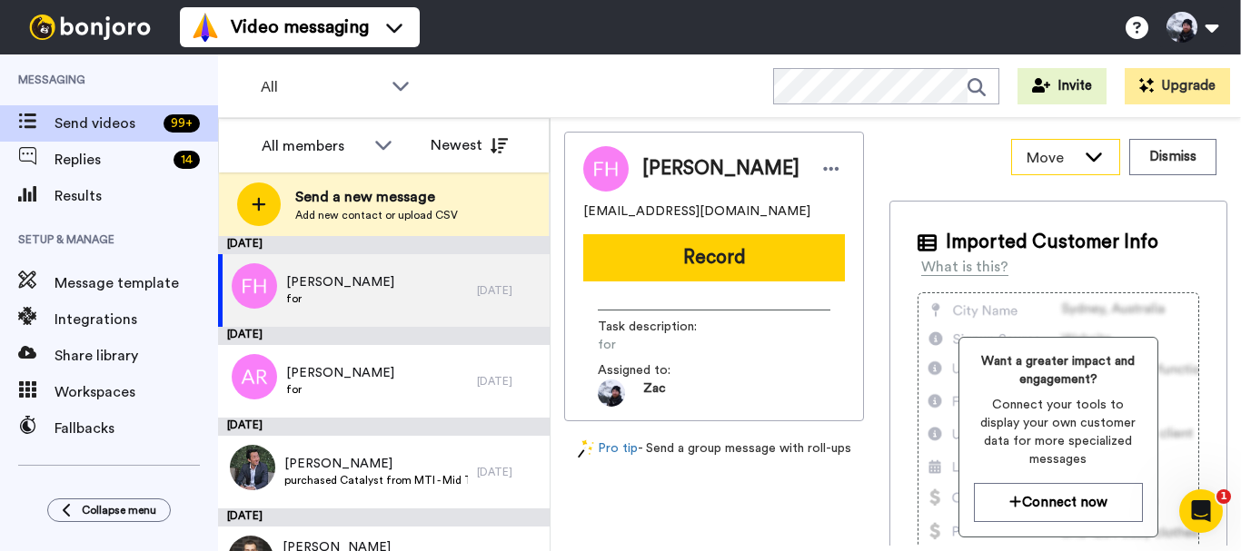
click at [1083, 154] on icon at bounding box center [1094, 156] width 22 height 18
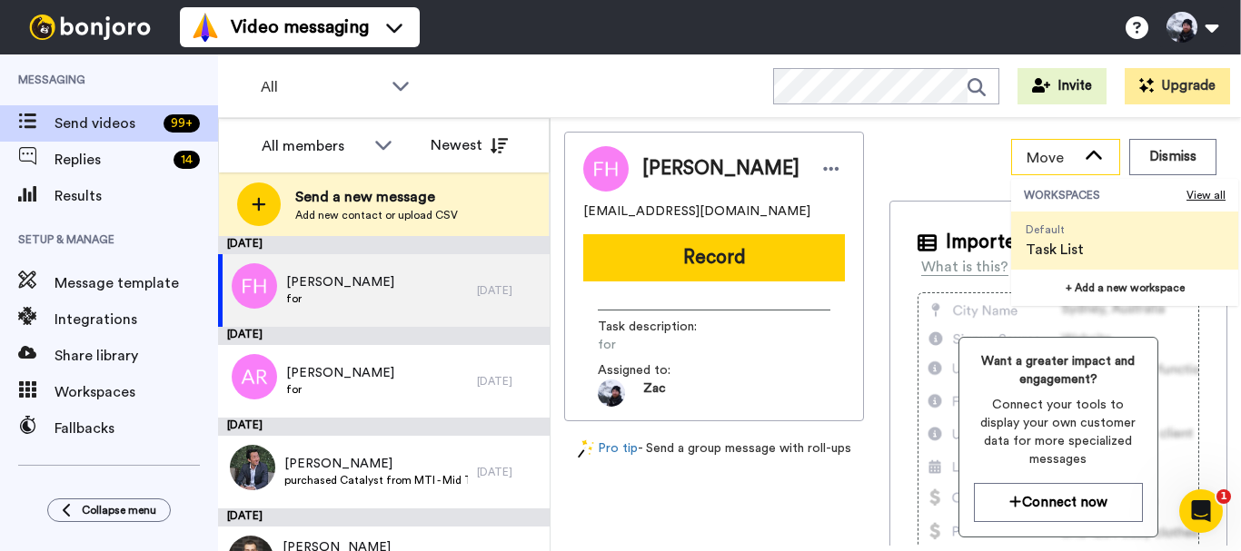
click at [1083, 154] on icon at bounding box center [1094, 156] width 22 height 18
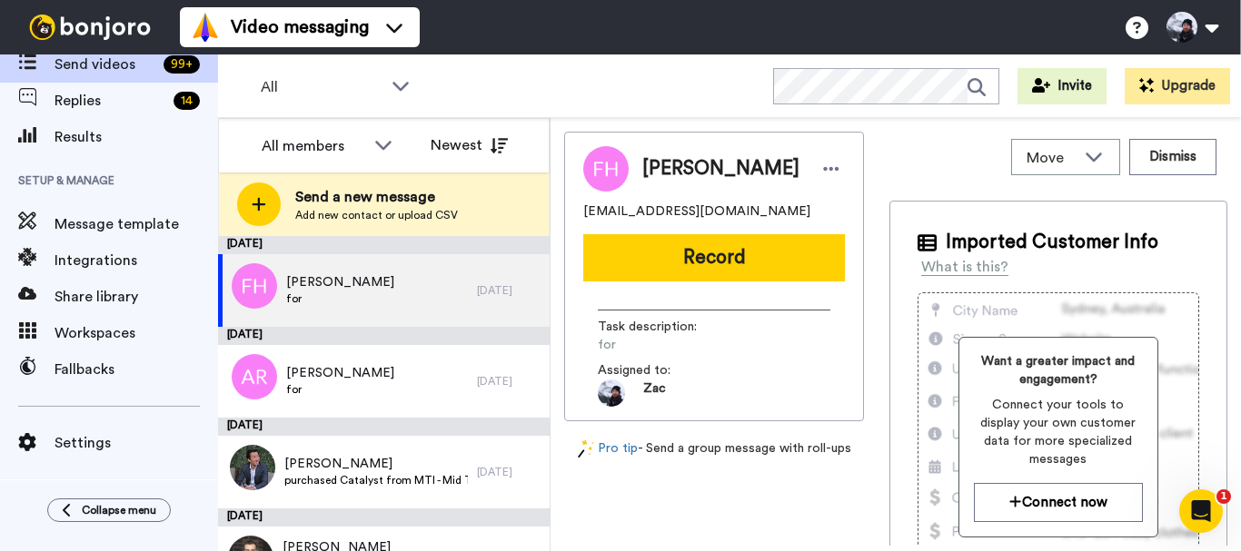
scroll to position [138, 0]
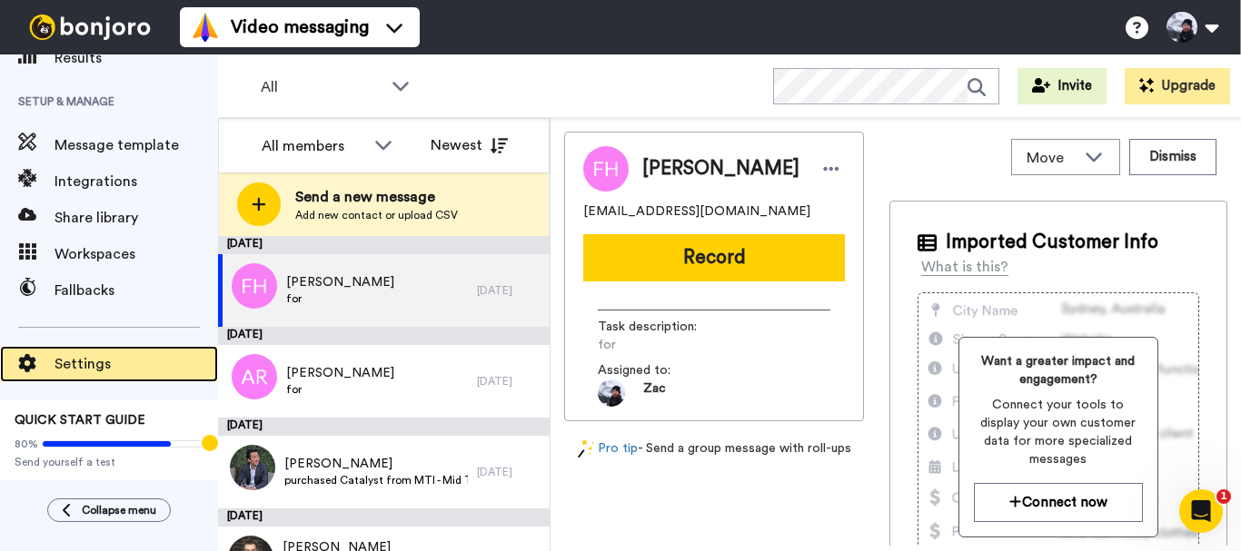
click at [90, 371] on span "Settings" at bounding box center [137, 364] width 164 height 22
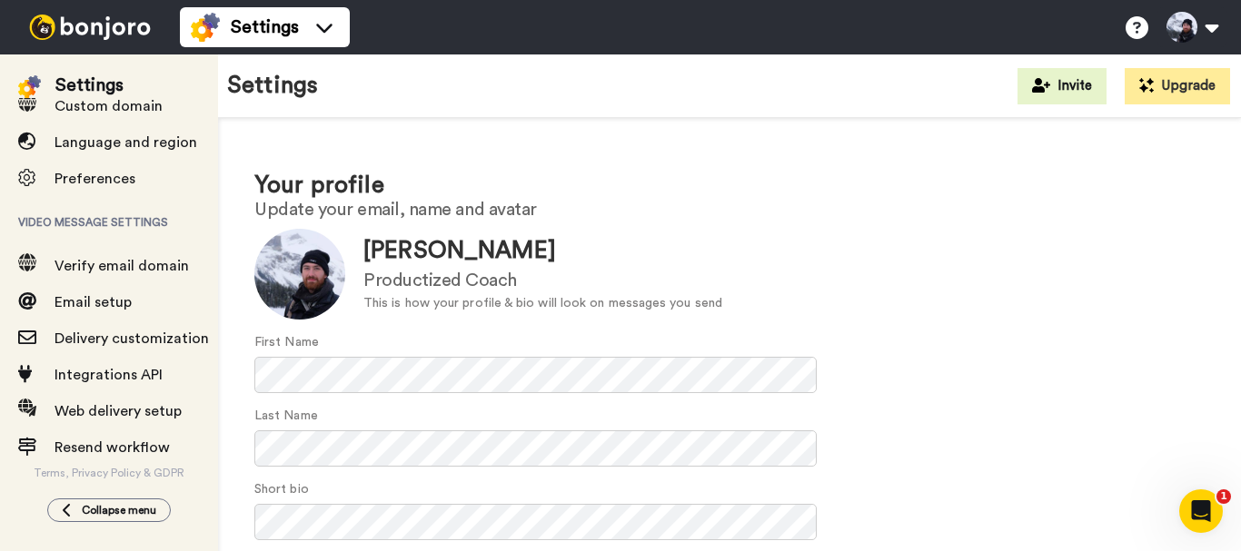
click at [101, 29] on img at bounding box center [90, 27] width 136 height 25
